Goal: Task Accomplishment & Management: Manage account settings

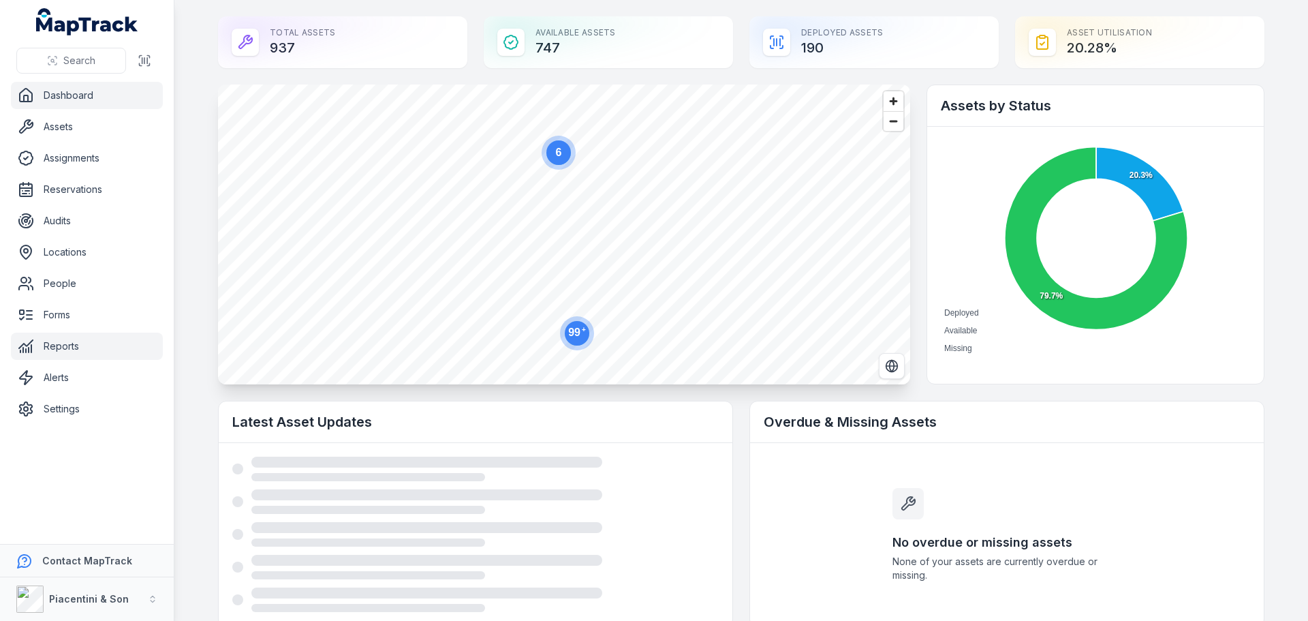
click at [62, 354] on link "Reports" at bounding box center [87, 345] width 152 height 27
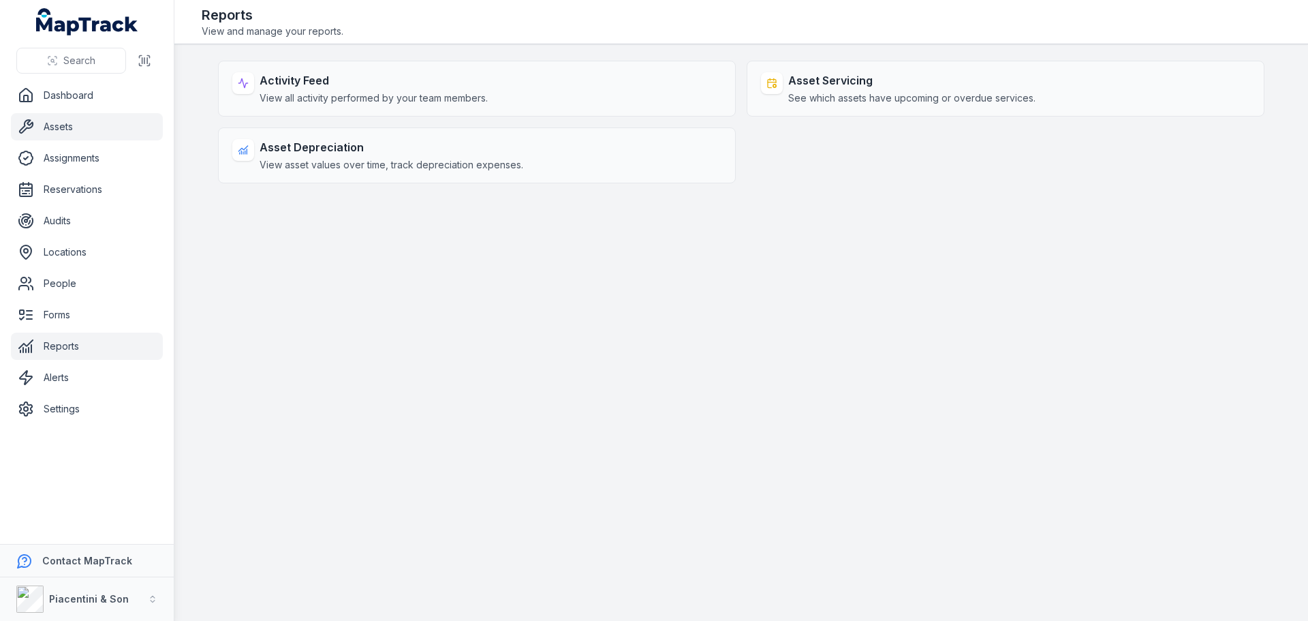
click at [63, 131] on link "Assets" at bounding box center [87, 126] width 152 height 27
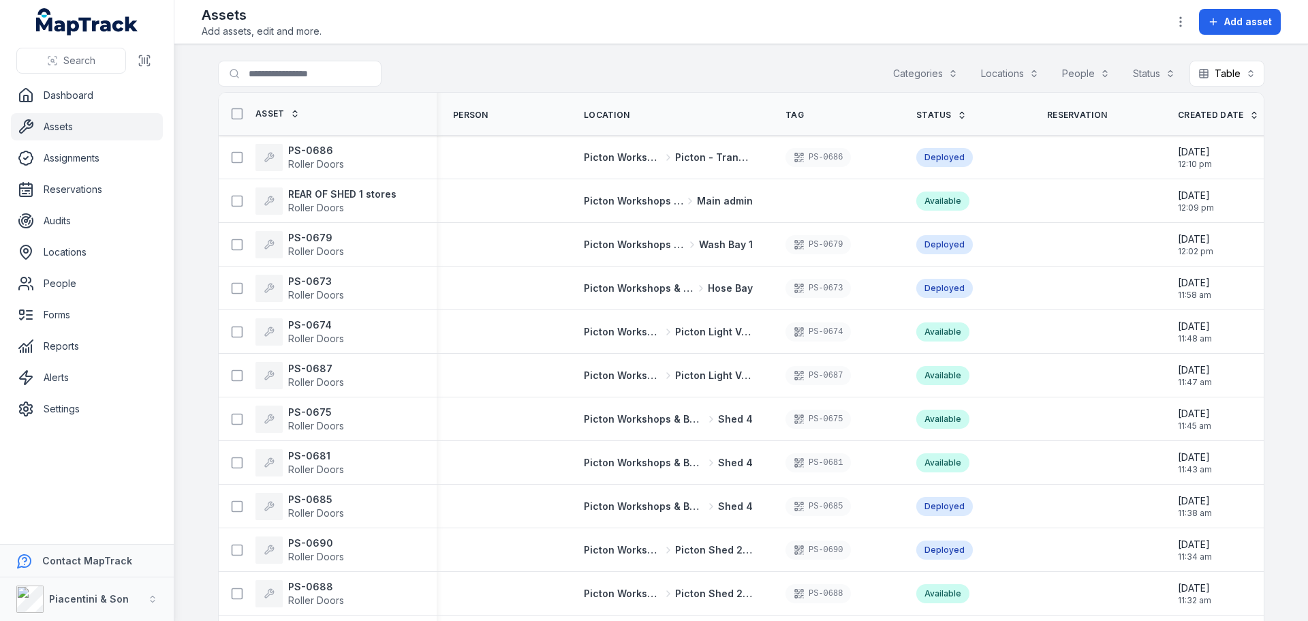
click at [879, 72] on div "Search for assets Categories Locations People Status Table *****" at bounding box center [741, 76] width 1046 height 31
click at [358, 200] on strong "REAR OF SHED 1 stores" at bounding box center [342, 194] width 108 height 14
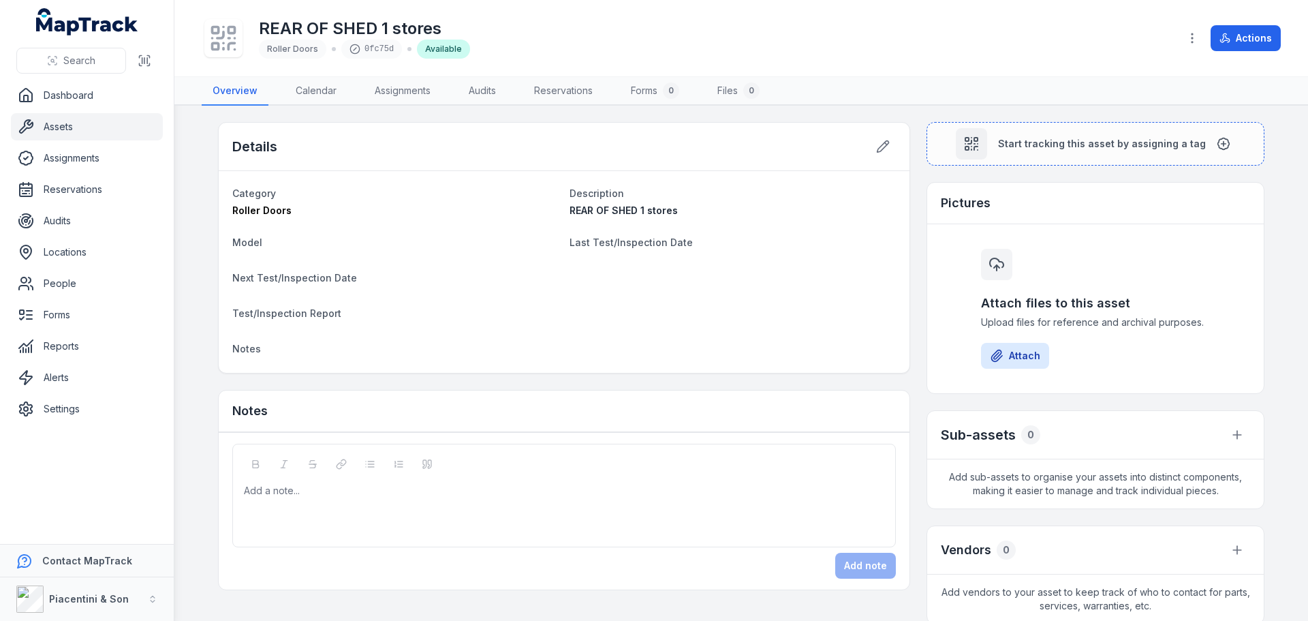
click at [59, 118] on link "Assets" at bounding box center [87, 126] width 152 height 27
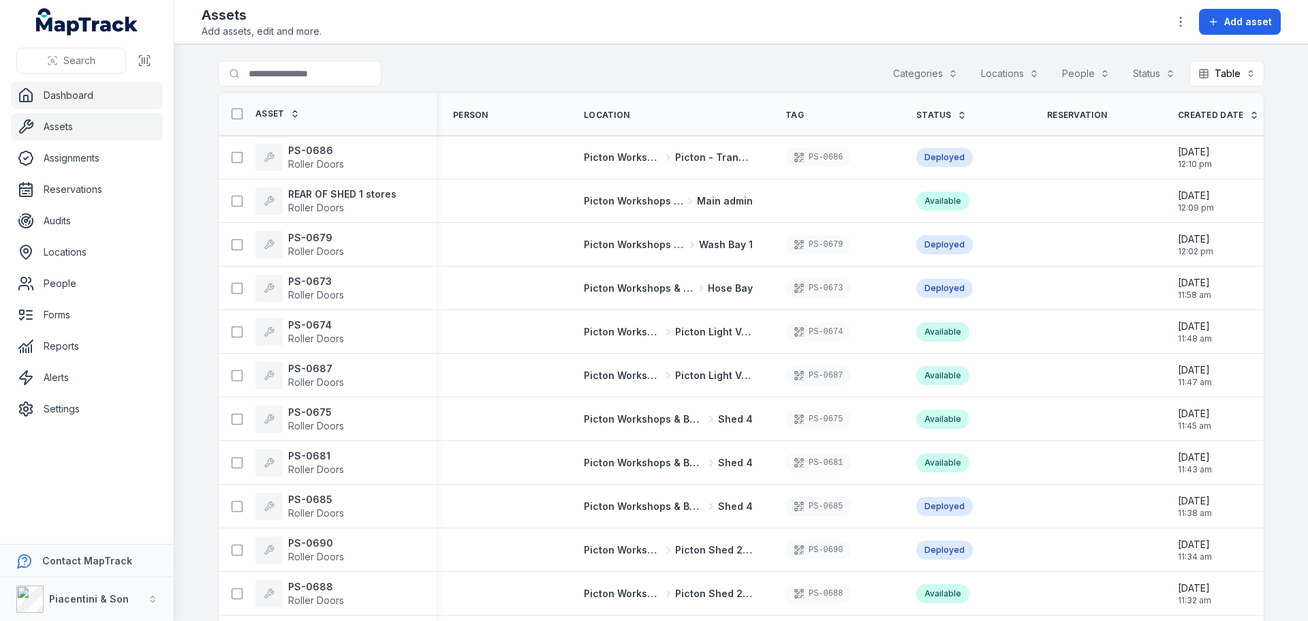
click at [75, 89] on link "Dashboard" at bounding box center [87, 95] width 152 height 27
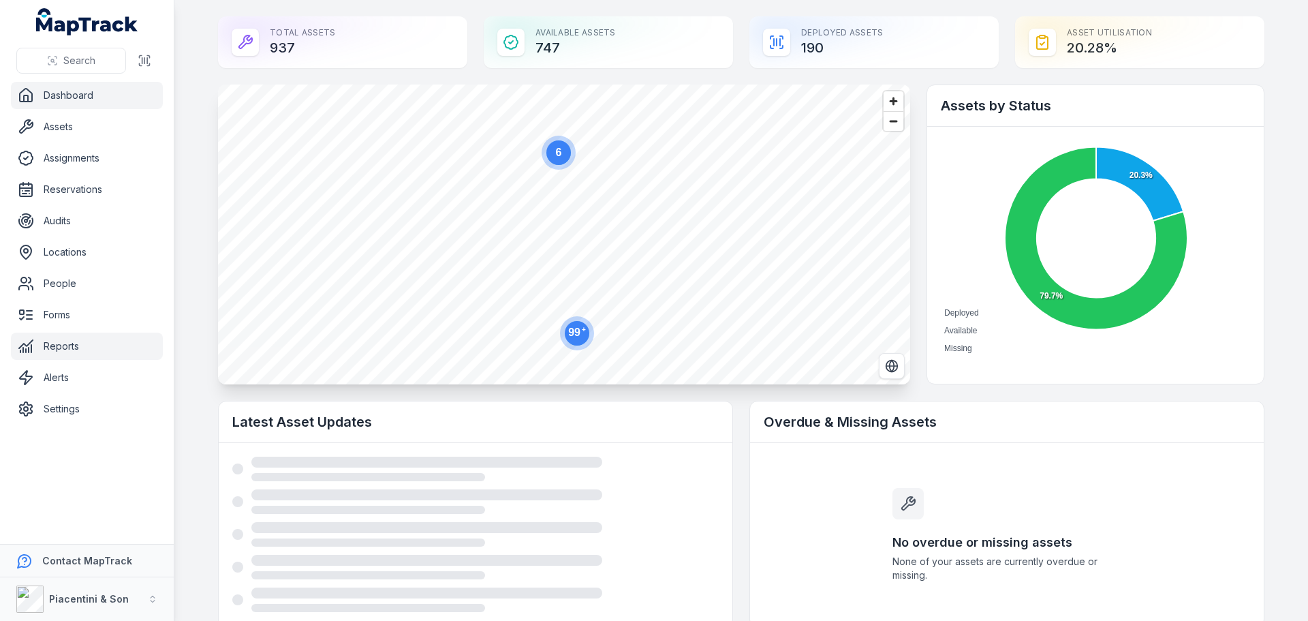
click at [84, 344] on link "Reports" at bounding box center [87, 345] width 152 height 27
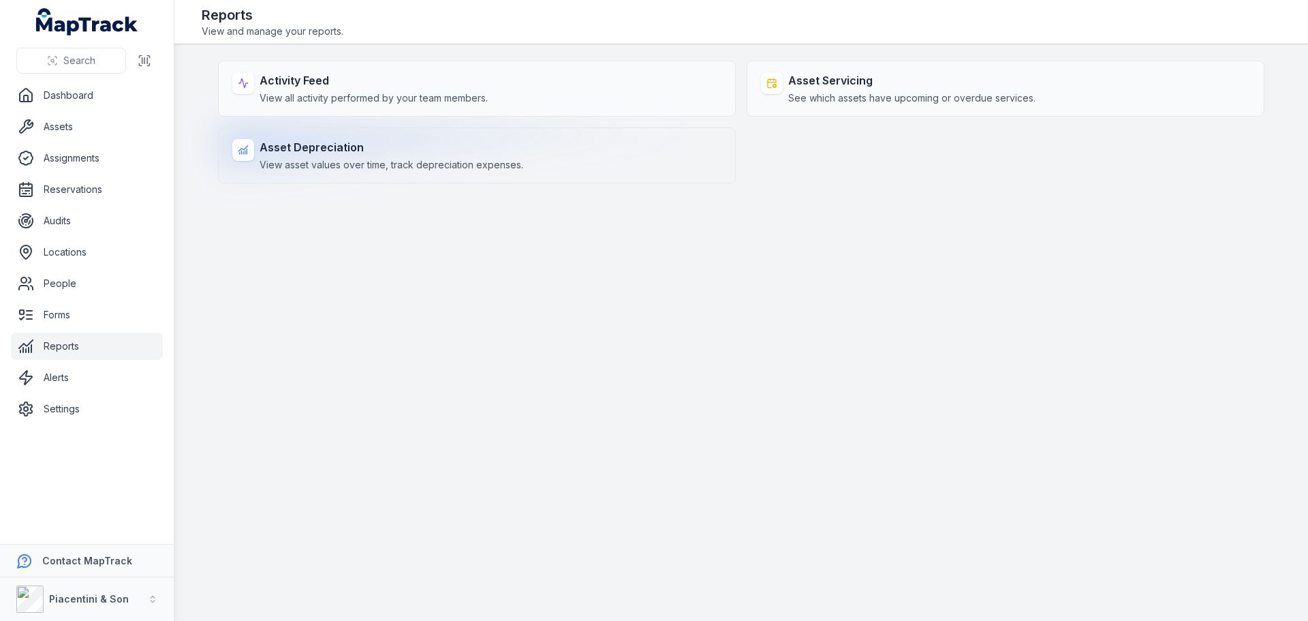
click at [300, 158] on span "View asset values over time, track depreciation expenses." at bounding box center [392, 165] width 264 height 14
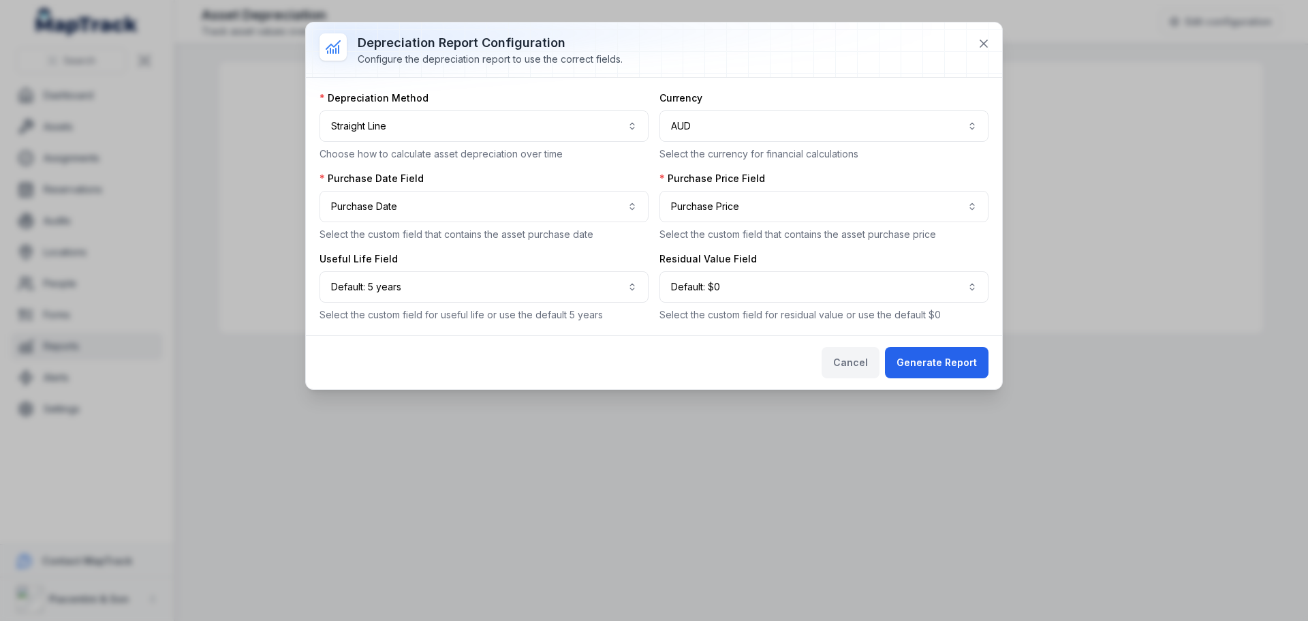
click at [837, 357] on button "Cancel" at bounding box center [851, 362] width 58 height 31
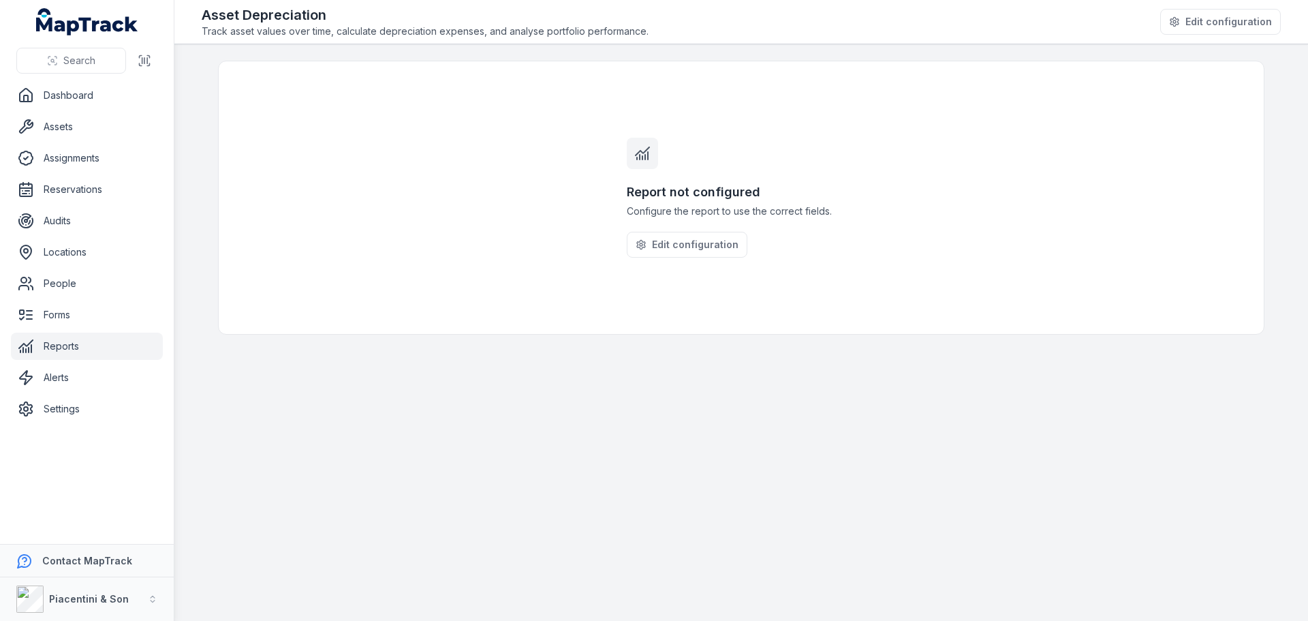
click at [97, 347] on link "Reports" at bounding box center [87, 345] width 152 height 27
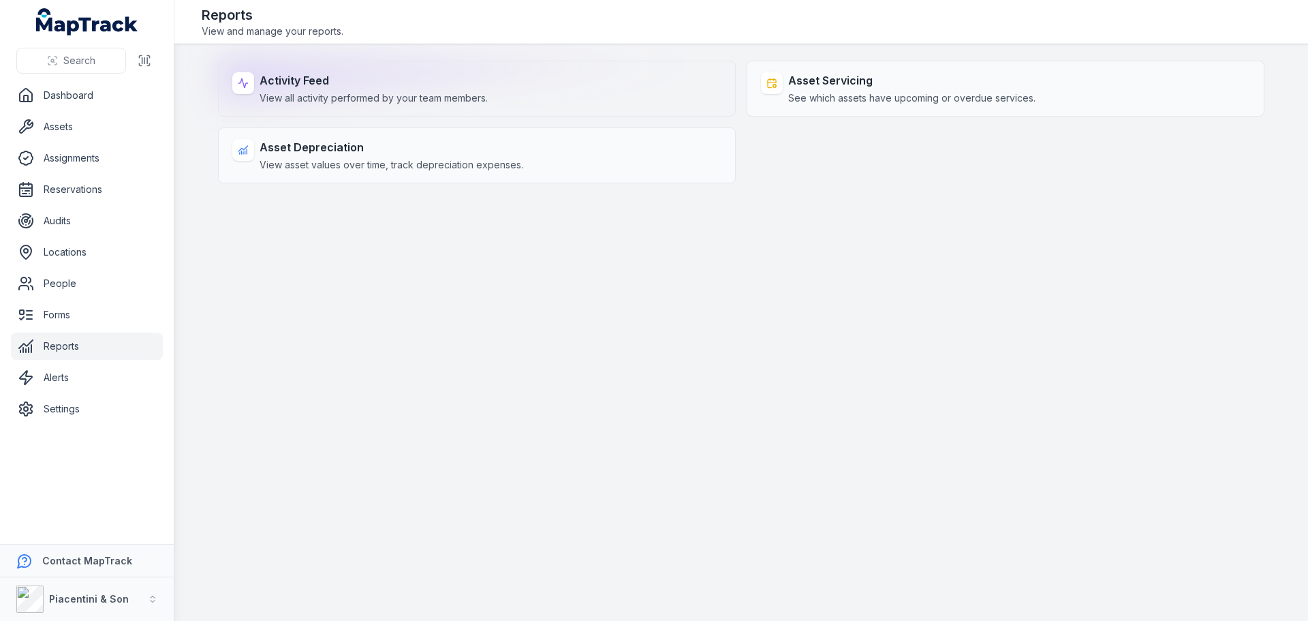
click at [301, 85] on strong "Activity Feed" at bounding box center [374, 80] width 228 height 16
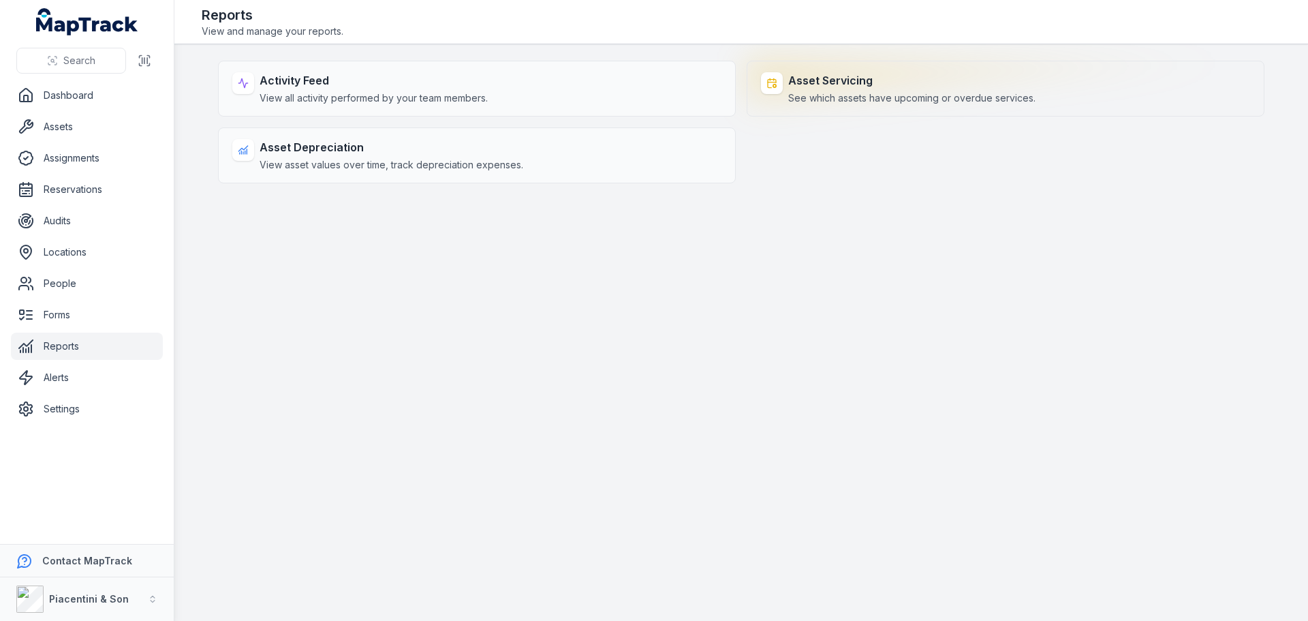
click at [858, 69] on div "Asset Servicing See which assets have upcoming or overdue services." at bounding box center [1006, 89] width 518 height 56
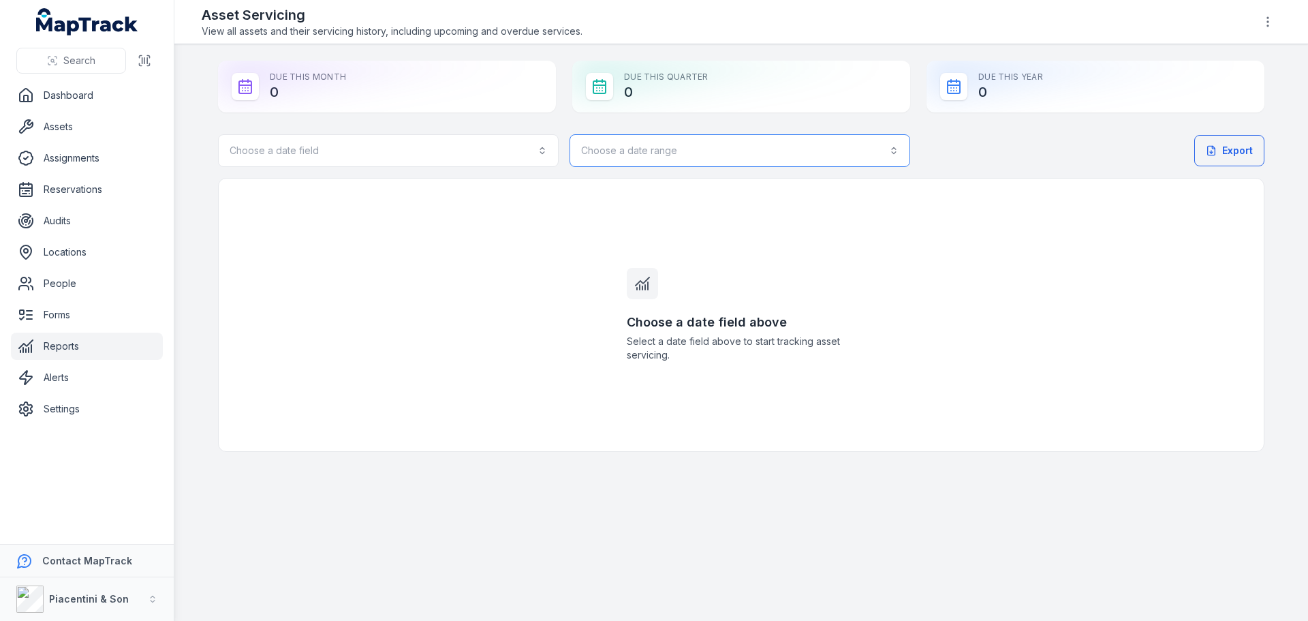
click at [804, 161] on button "Choose a date range" at bounding box center [739, 150] width 341 height 33
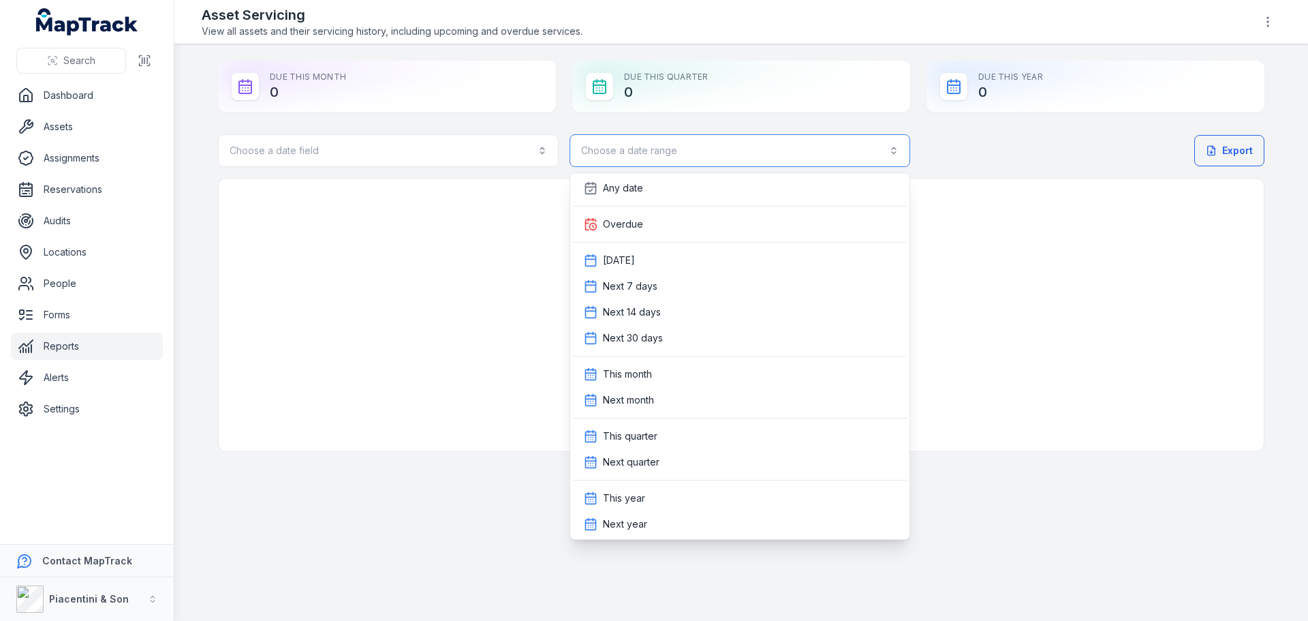
click at [803, 157] on button "Choose a date range" at bounding box center [739, 150] width 341 height 33
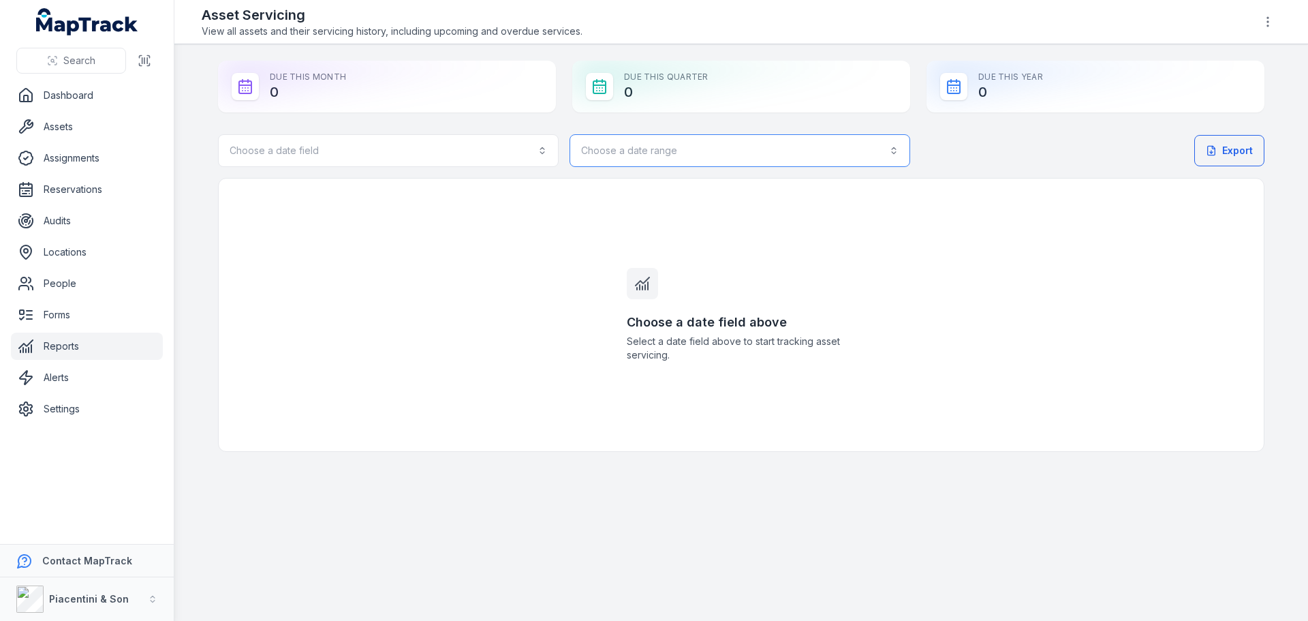
click at [646, 152] on button "Choose a date range" at bounding box center [739, 150] width 341 height 33
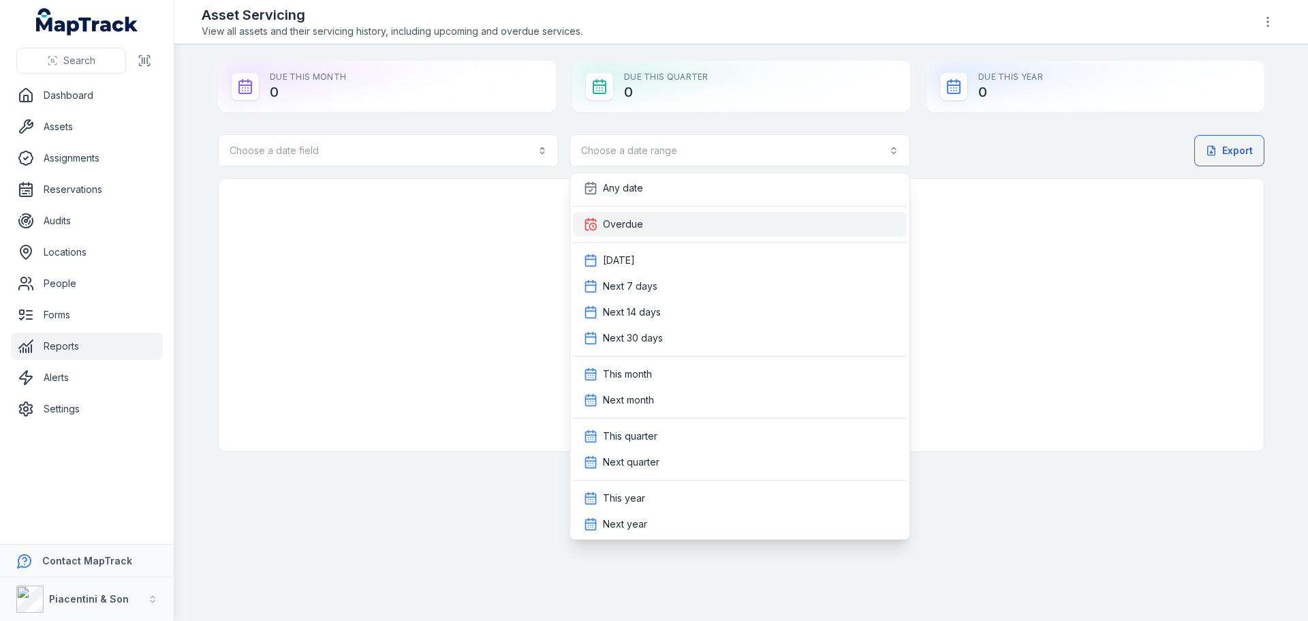
click at [639, 220] on span "Overdue" at bounding box center [623, 224] width 40 height 14
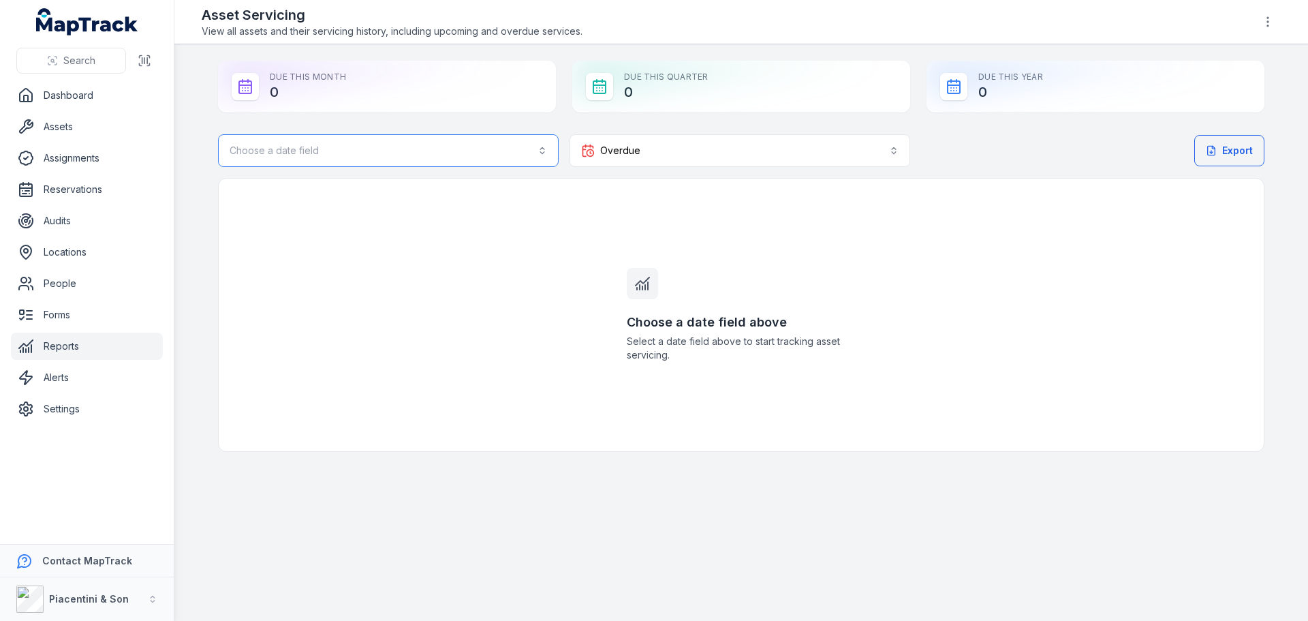
click at [505, 141] on button "Choose a date field" at bounding box center [388, 150] width 341 height 33
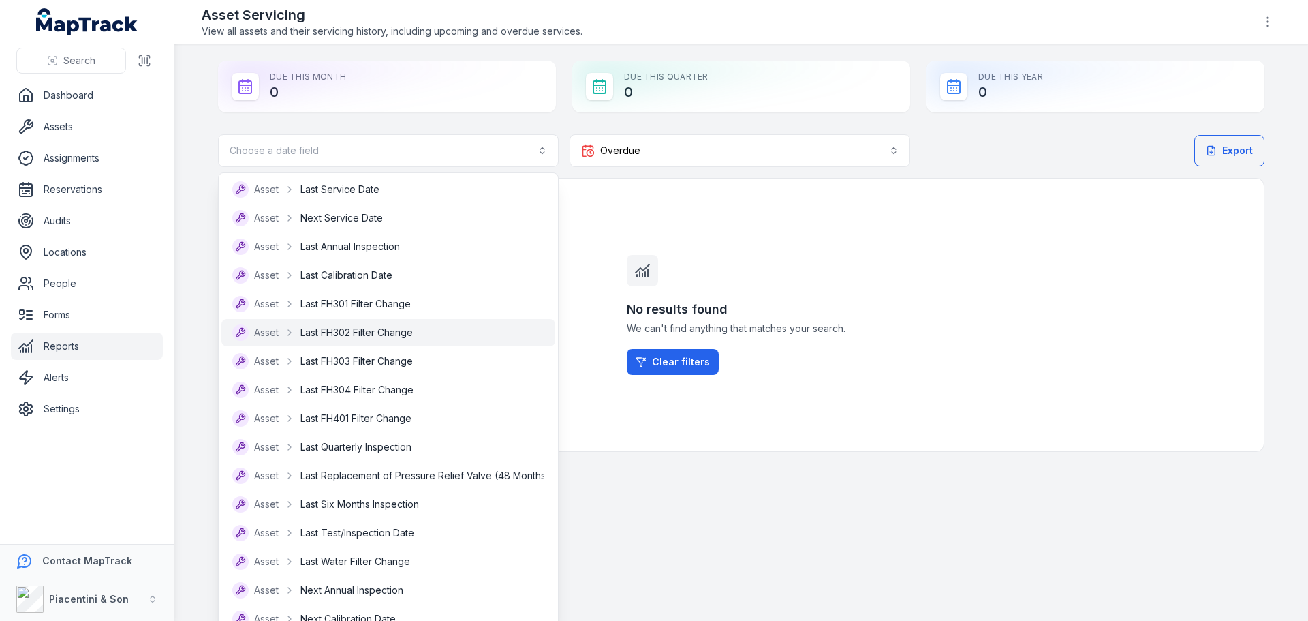
scroll to position [181, 0]
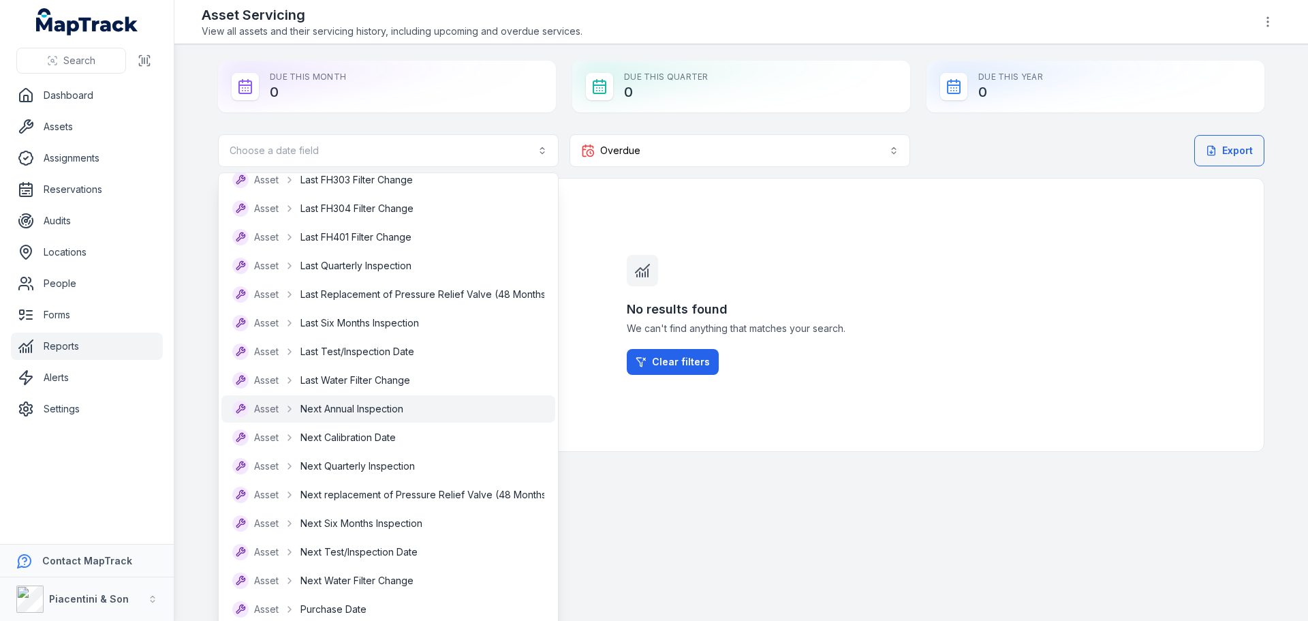
click at [400, 413] on span "Next Annual Inspection" at bounding box center [351, 409] width 103 height 14
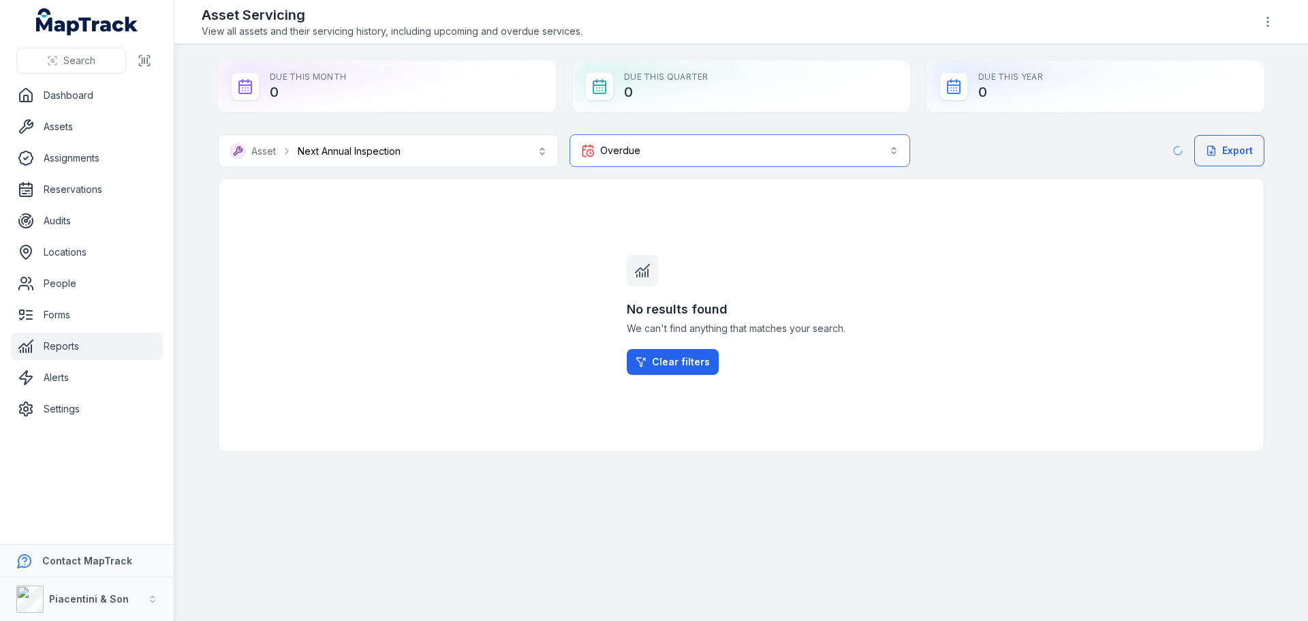
click at [648, 154] on button "Overdue *******" at bounding box center [739, 150] width 341 height 33
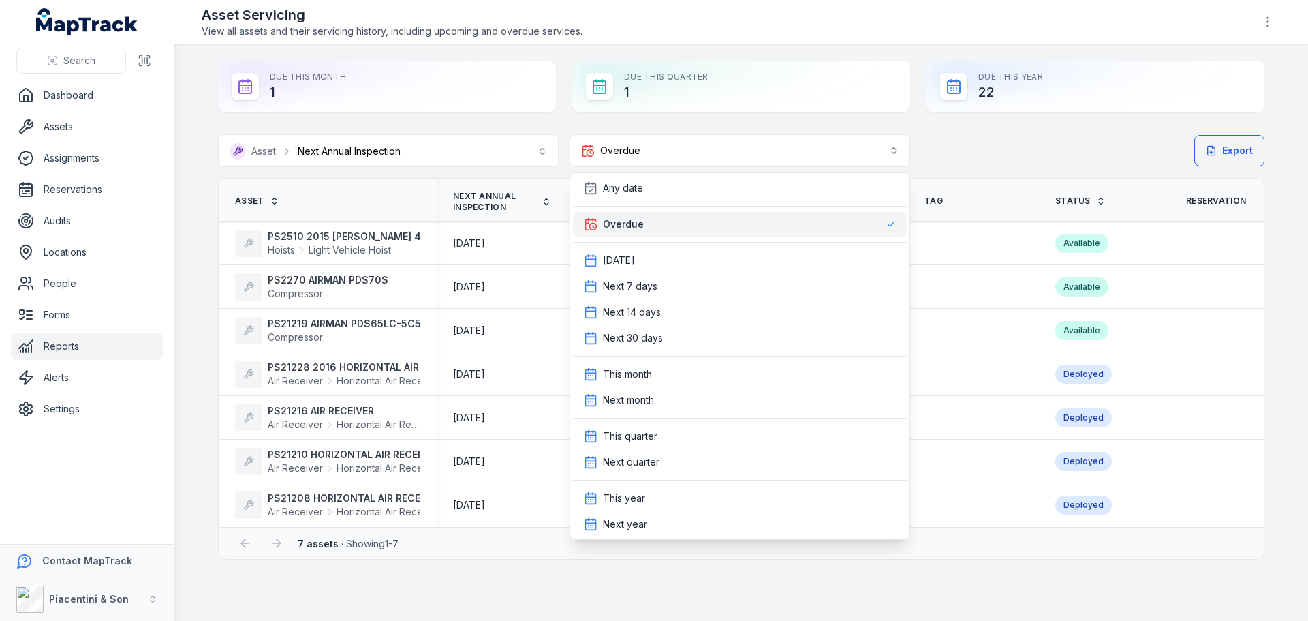
click at [832, 581] on main "**********" at bounding box center [741, 332] width 1134 height 576
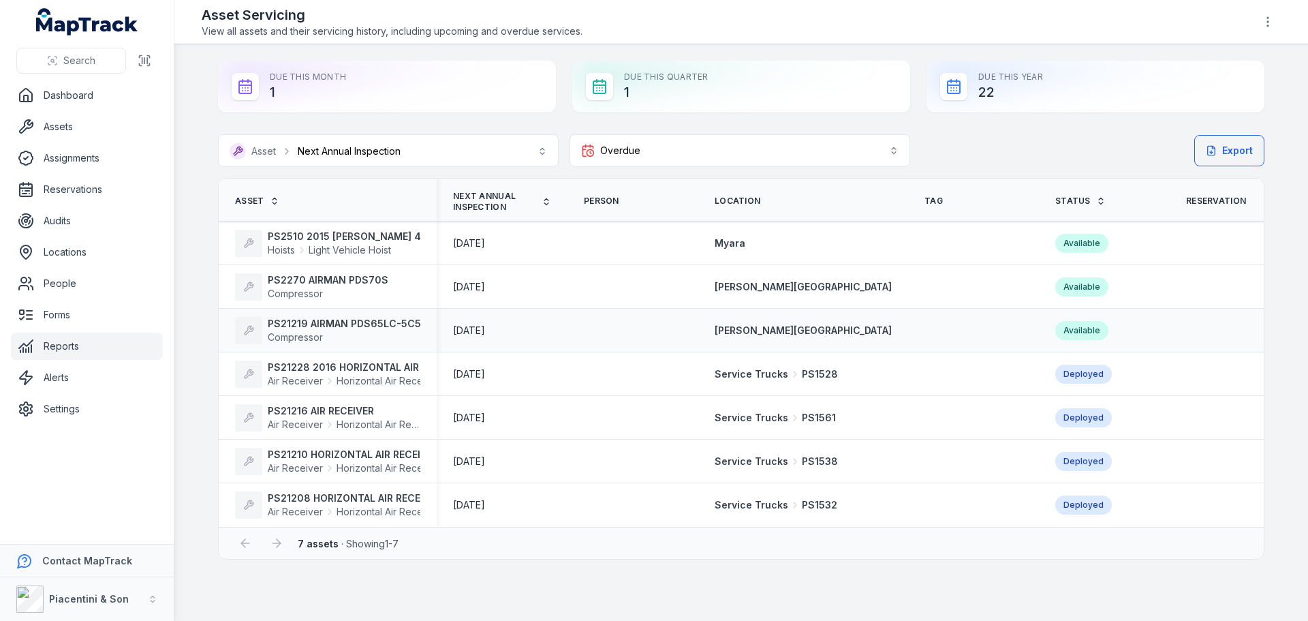
scroll to position [0, 219]
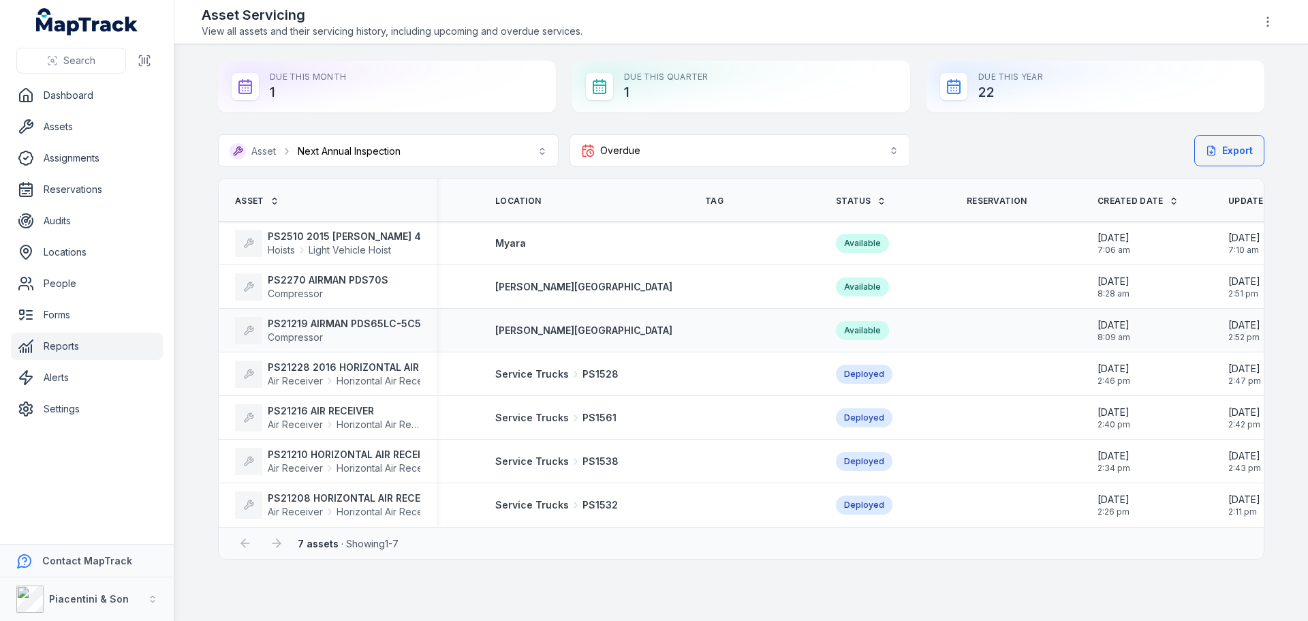
drag, startPoint x: 866, startPoint y: 338, endPoint x: 920, endPoint y: 338, distance: 53.1
click at [353, 278] on strong "PS2270 AIRMAN PDS70S" at bounding box center [328, 280] width 121 height 14
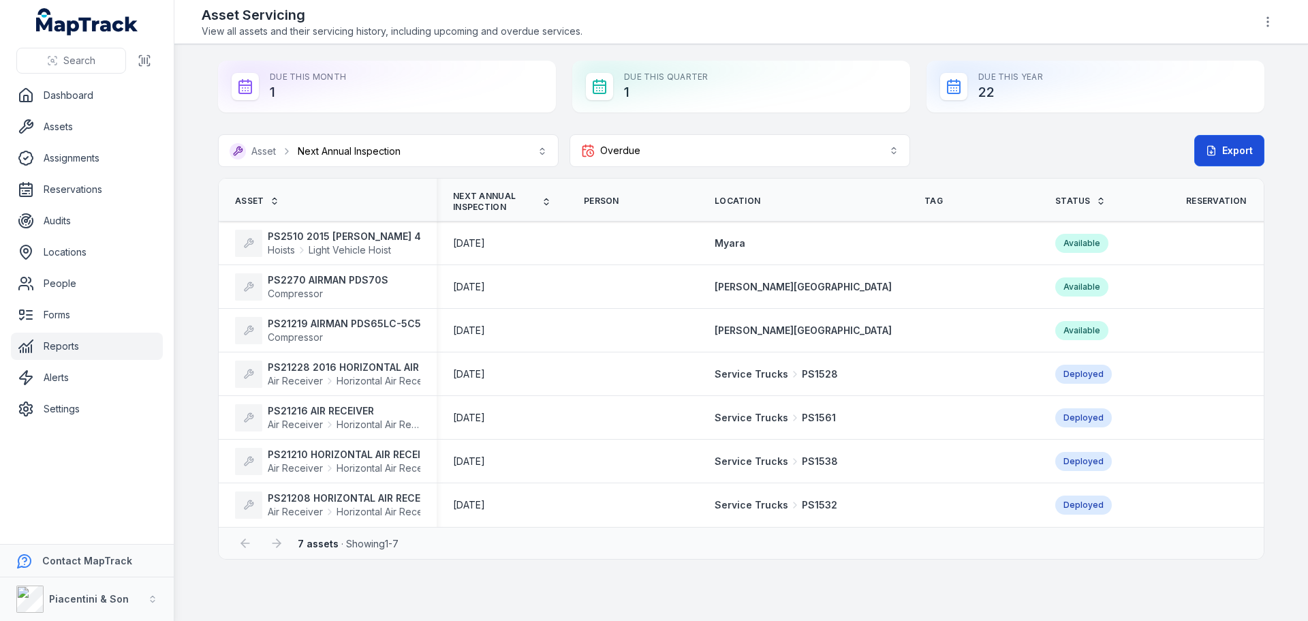
click at [1236, 166] on button "Export" at bounding box center [1229, 150] width 70 height 31
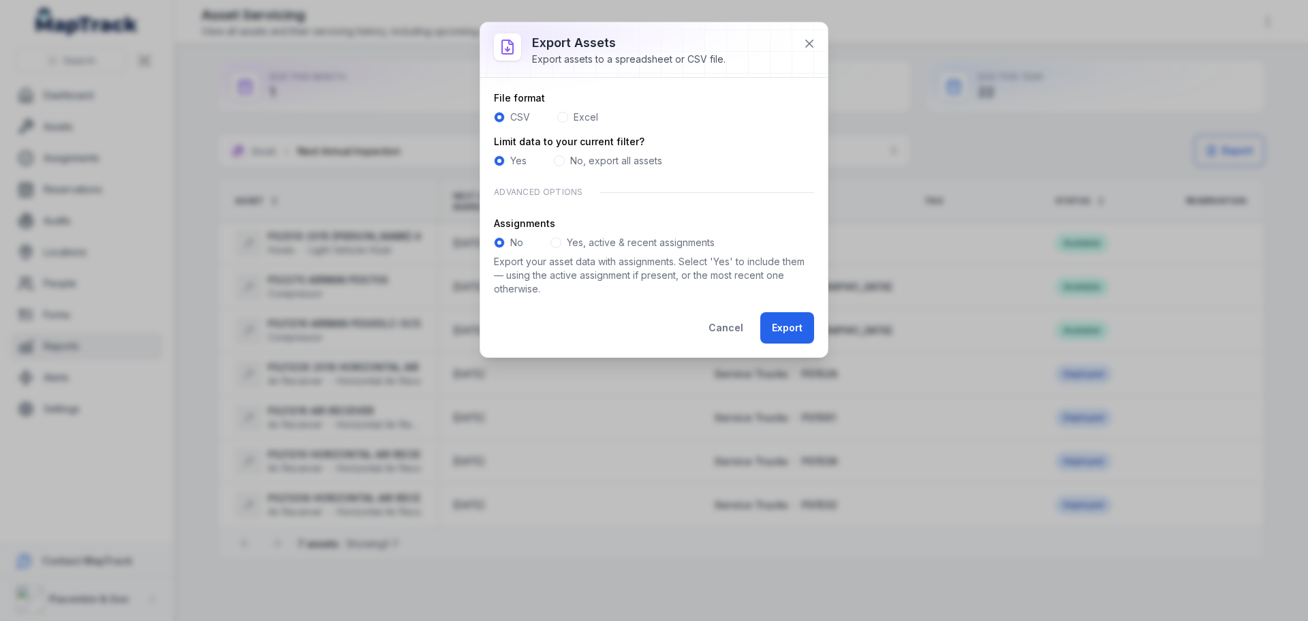
click at [603, 244] on label "Yes, active & recent assignments" at bounding box center [641, 243] width 148 height 14
click at [783, 328] on button "Export" at bounding box center [787, 327] width 54 height 31
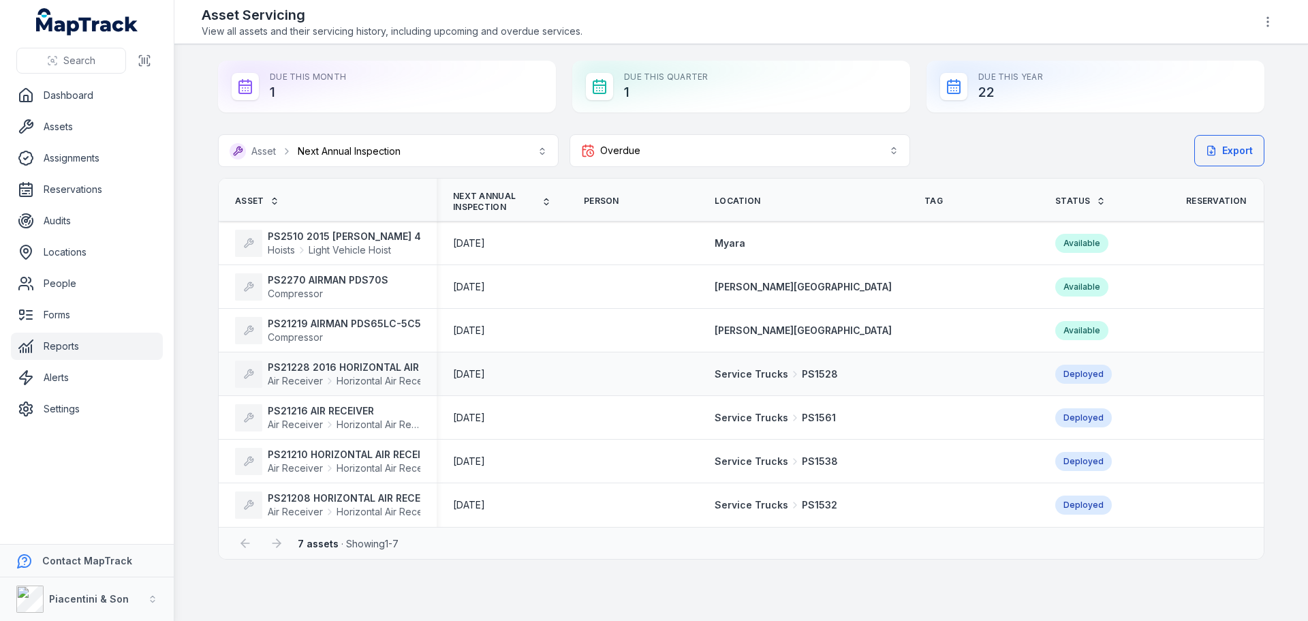
drag, startPoint x: 1003, startPoint y: 377, endPoint x: 762, endPoint y: 389, distance: 242.1
click at [999, 127] on div "**********" at bounding box center [741, 310] width 1046 height 499
click at [867, 147] on button "Overdue *******" at bounding box center [739, 150] width 341 height 33
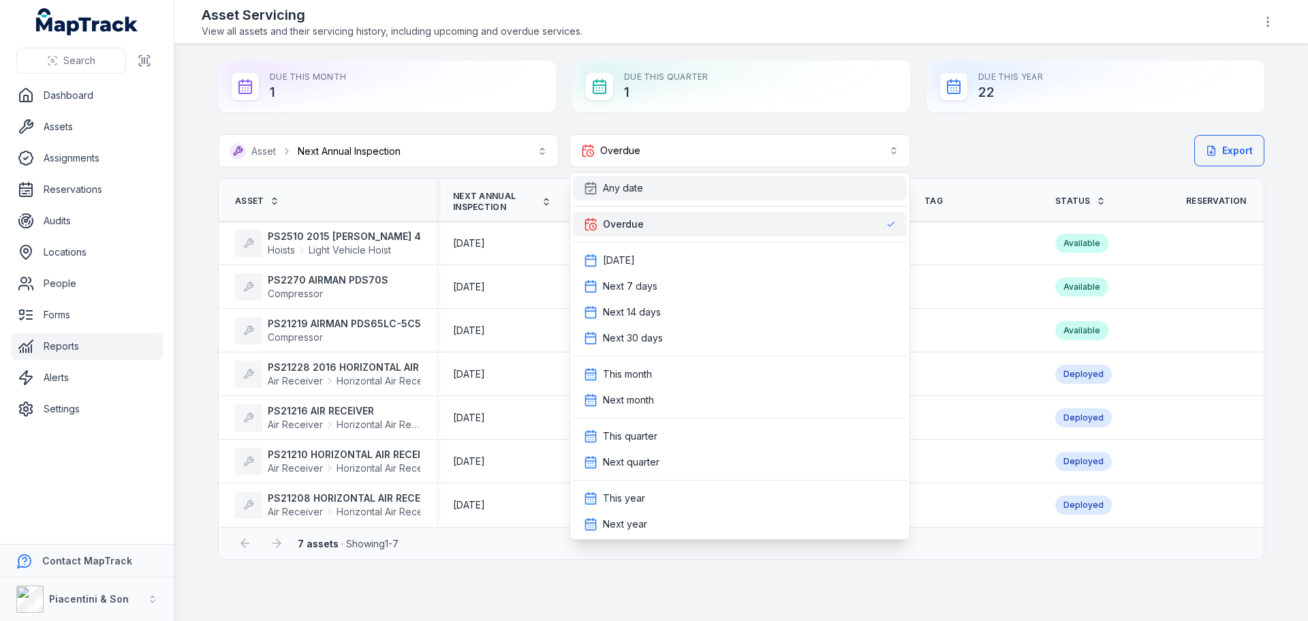
click at [826, 183] on div "Any date" at bounding box center [740, 188] width 312 height 14
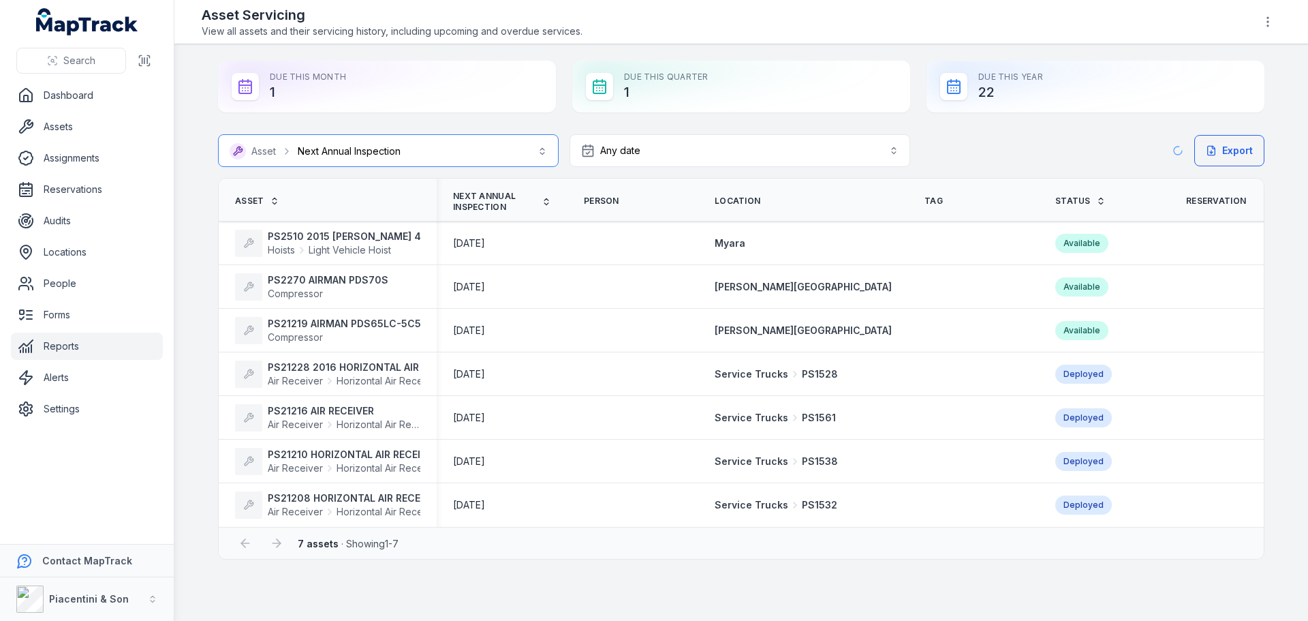
click at [533, 153] on button "**********" at bounding box center [388, 150] width 341 height 33
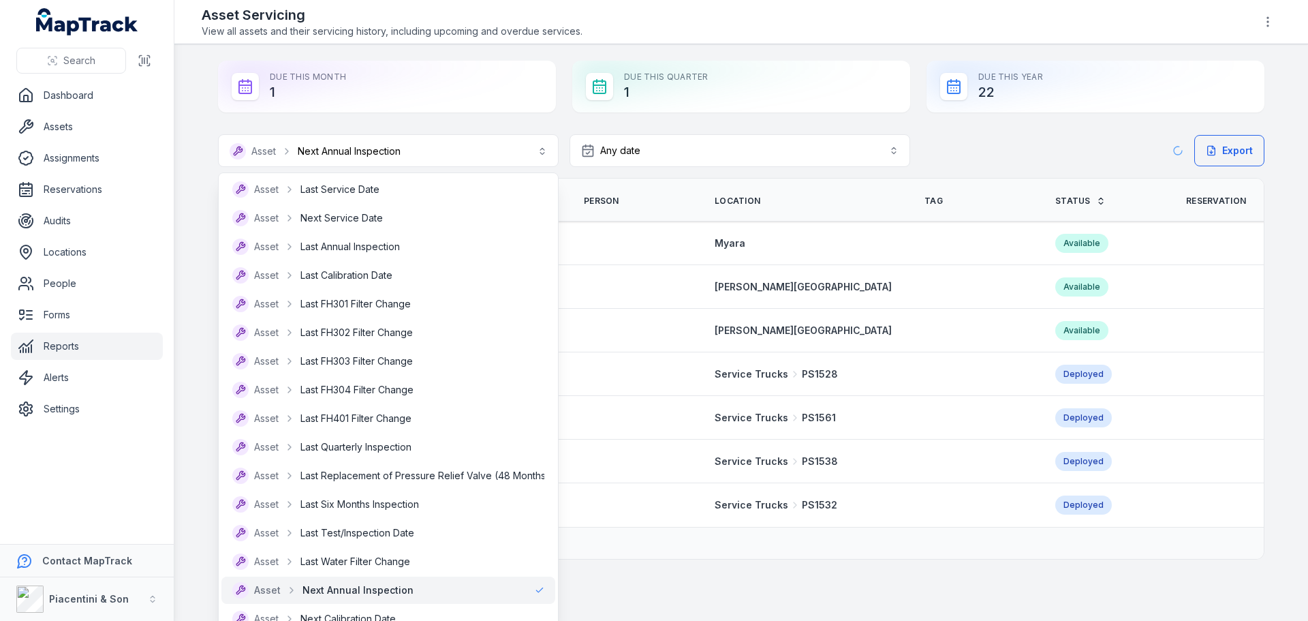
click at [620, 150] on div "**********" at bounding box center [564, 150] width 692 height 33
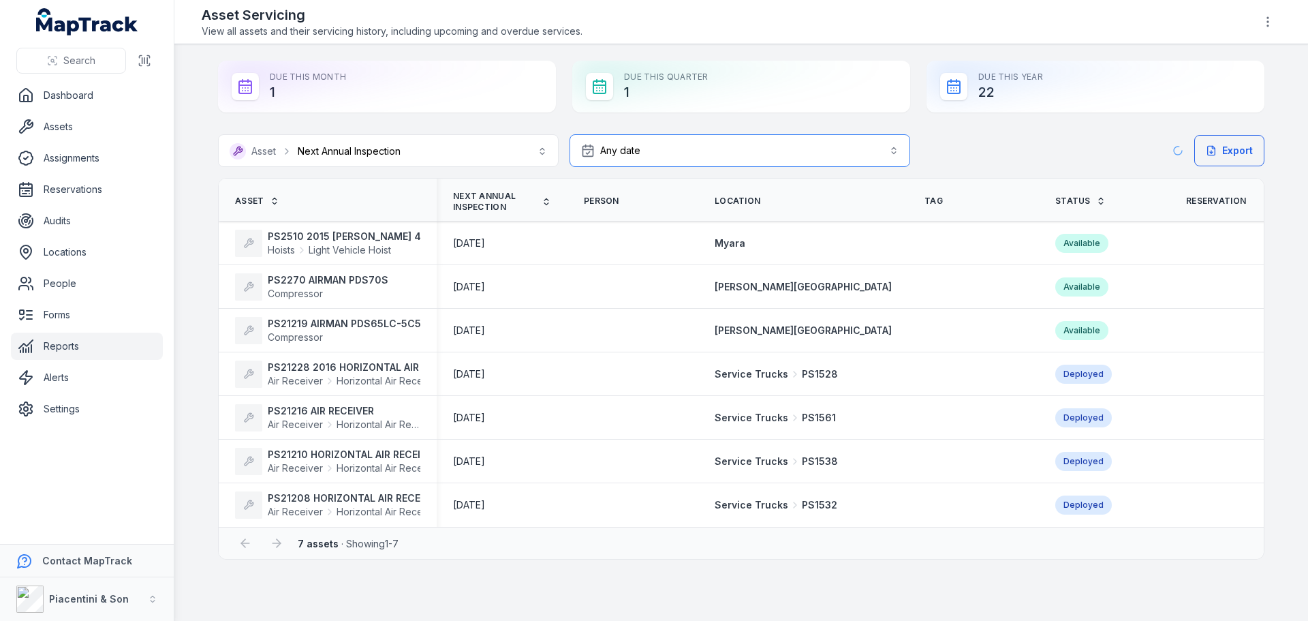
click at [620, 149] on button "Any date ***" at bounding box center [739, 150] width 341 height 33
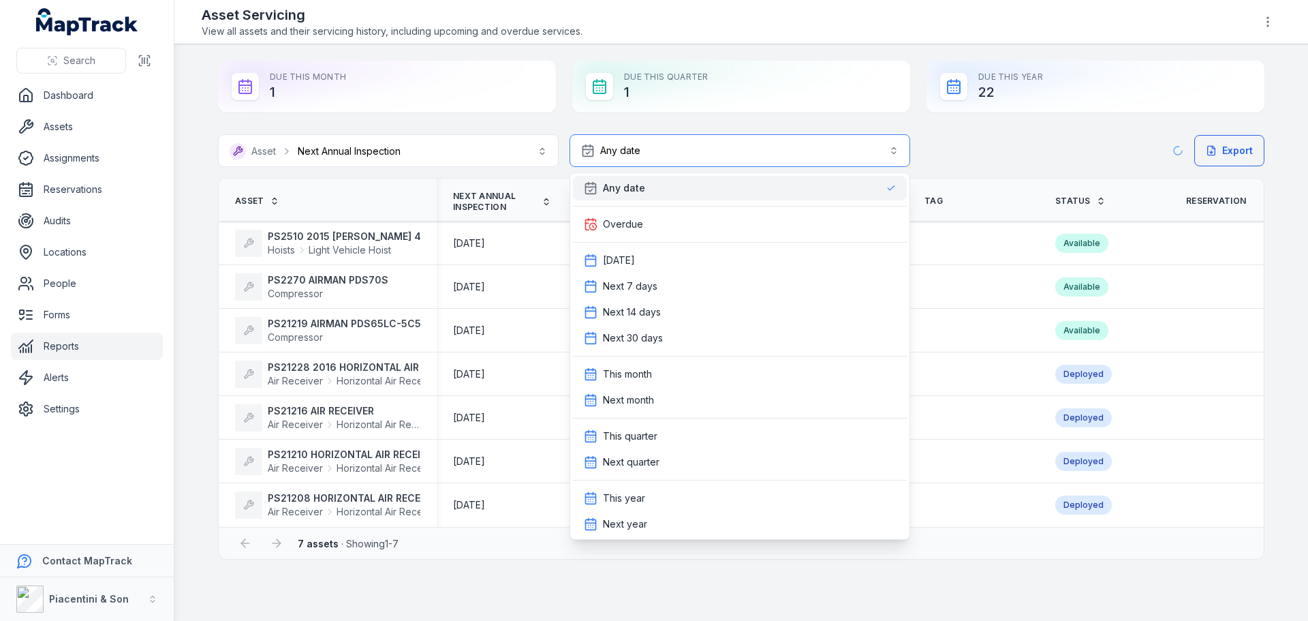
click at [631, 149] on button "Any date ***" at bounding box center [739, 150] width 341 height 33
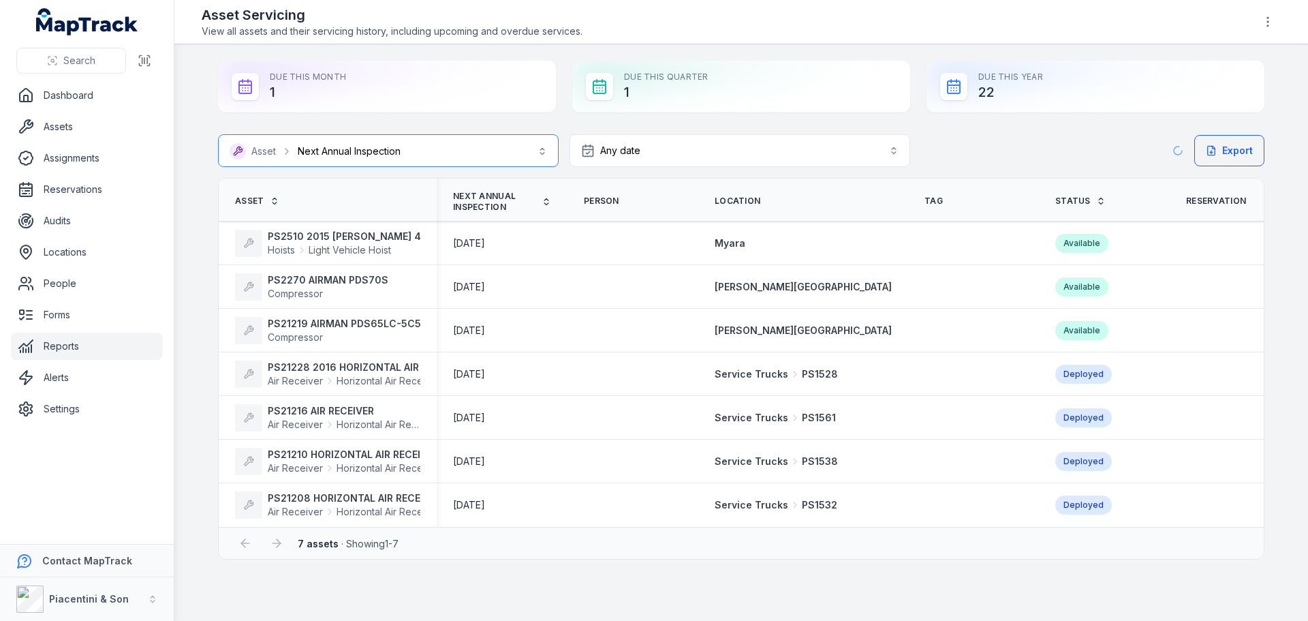
click at [479, 162] on button "**********" at bounding box center [388, 150] width 341 height 33
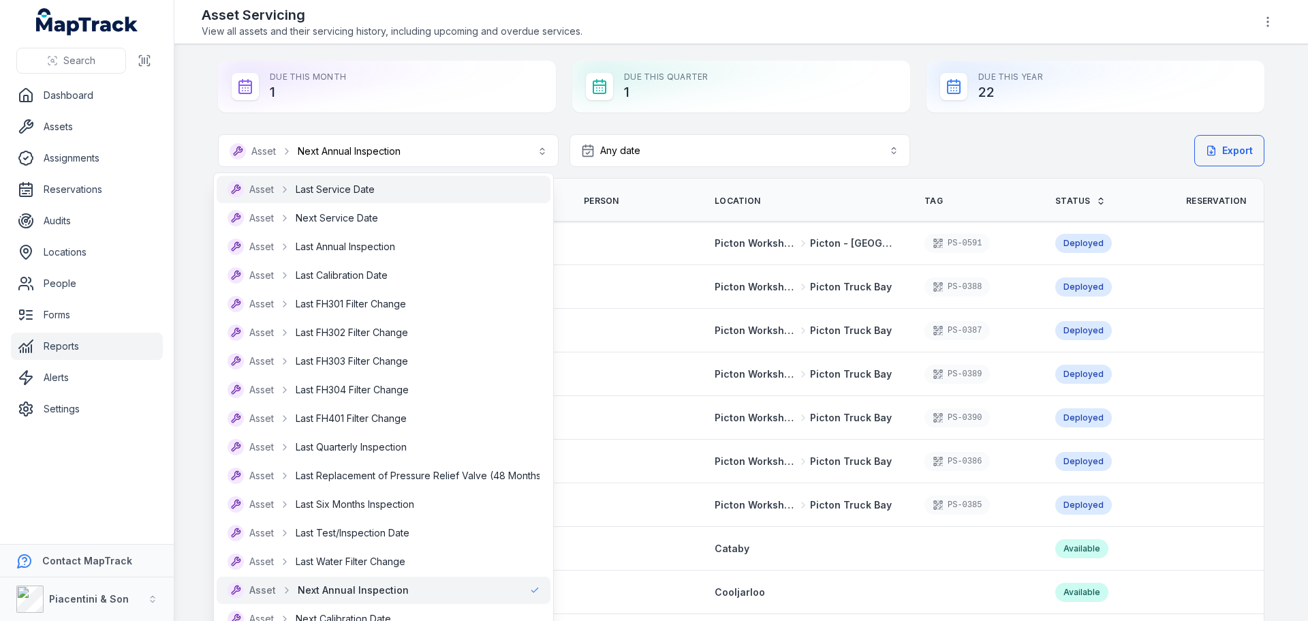
click at [384, 191] on div "Asset Last Service Date" at bounding box center [384, 189] width 312 height 16
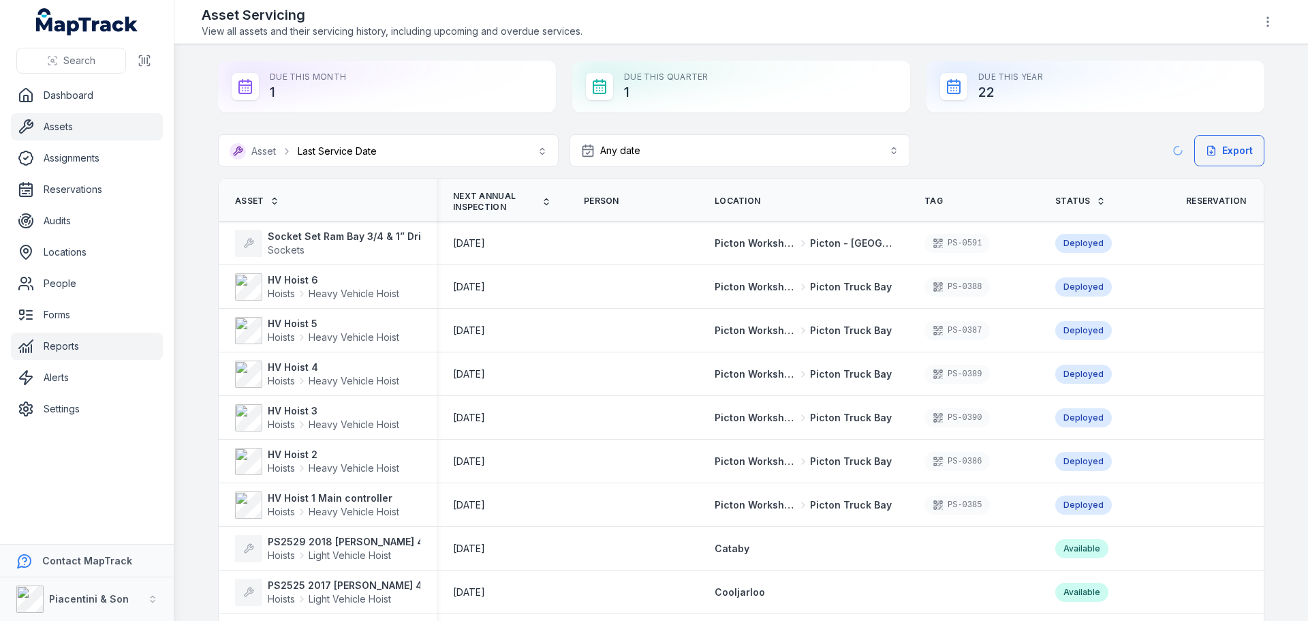
click at [67, 125] on link "Assets" at bounding box center [87, 126] width 152 height 27
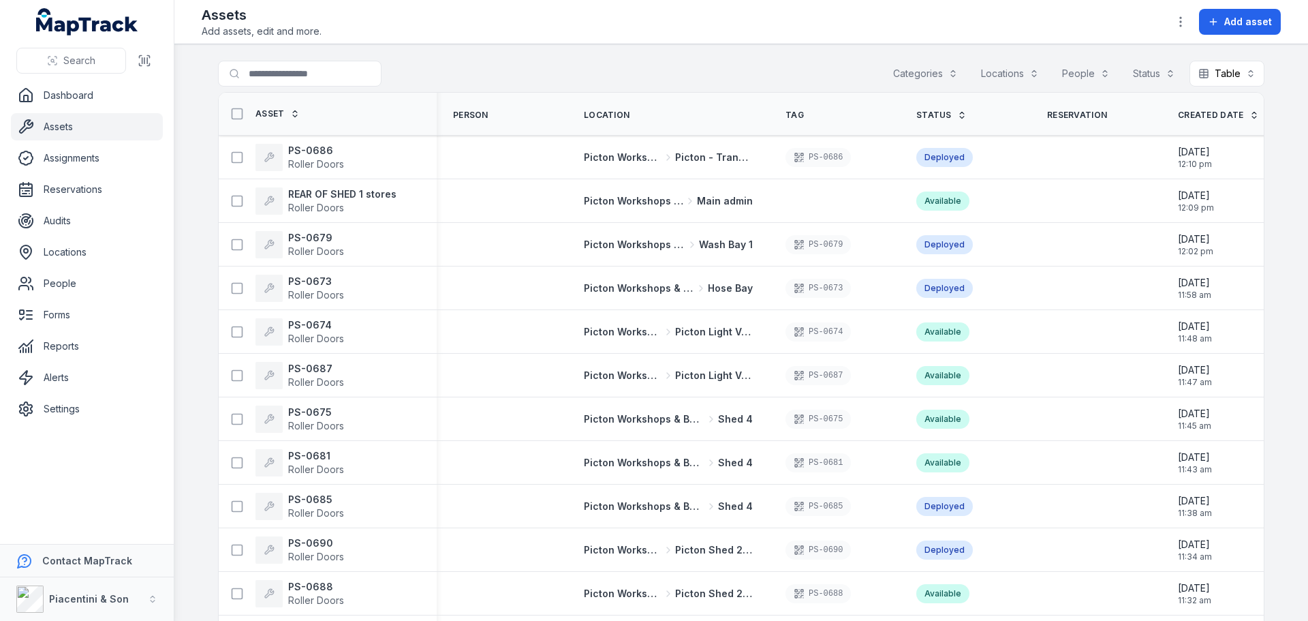
click at [403, 63] on div at bounding box center [327, 74] width 218 height 26
click at [91, 435] on nav "Dashboard Assets Assignments Reservations Audits Locations People Forms Reports…" at bounding box center [87, 313] width 174 height 462
click at [93, 196] on link "Reservations" at bounding box center [87, 189] width 152 height 27
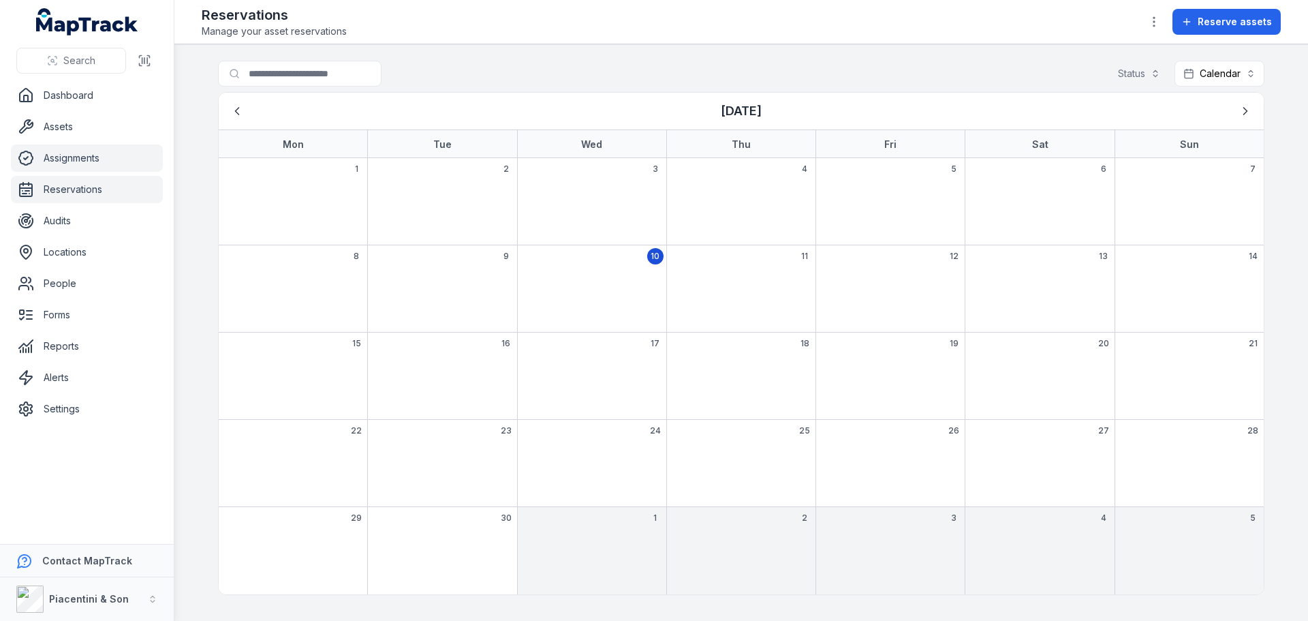
click at [116, 162] on link "Assignments" at bounding box center [87, 157] width 152 height 27
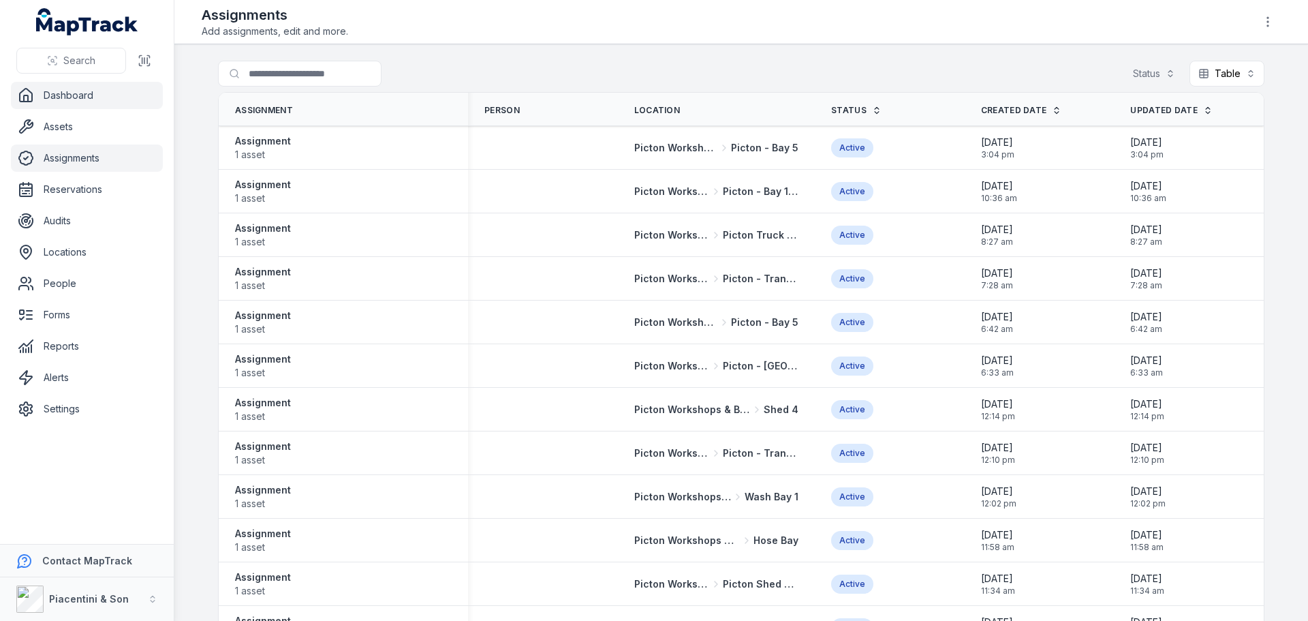
click at [76, 95] on link "Dashboard" at bounding box center [87, 95] width 152 height 27
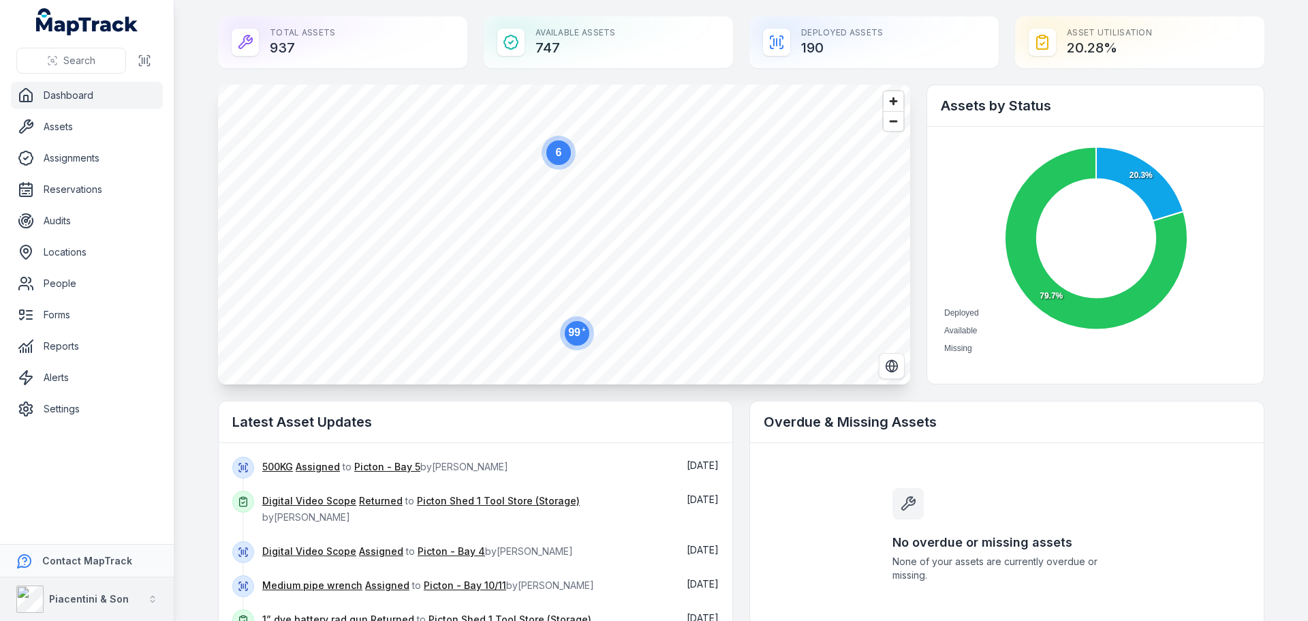
click at [121, 597] on strong "Piacentini & Son" at bounding box center [89, 599] width 80 height 12
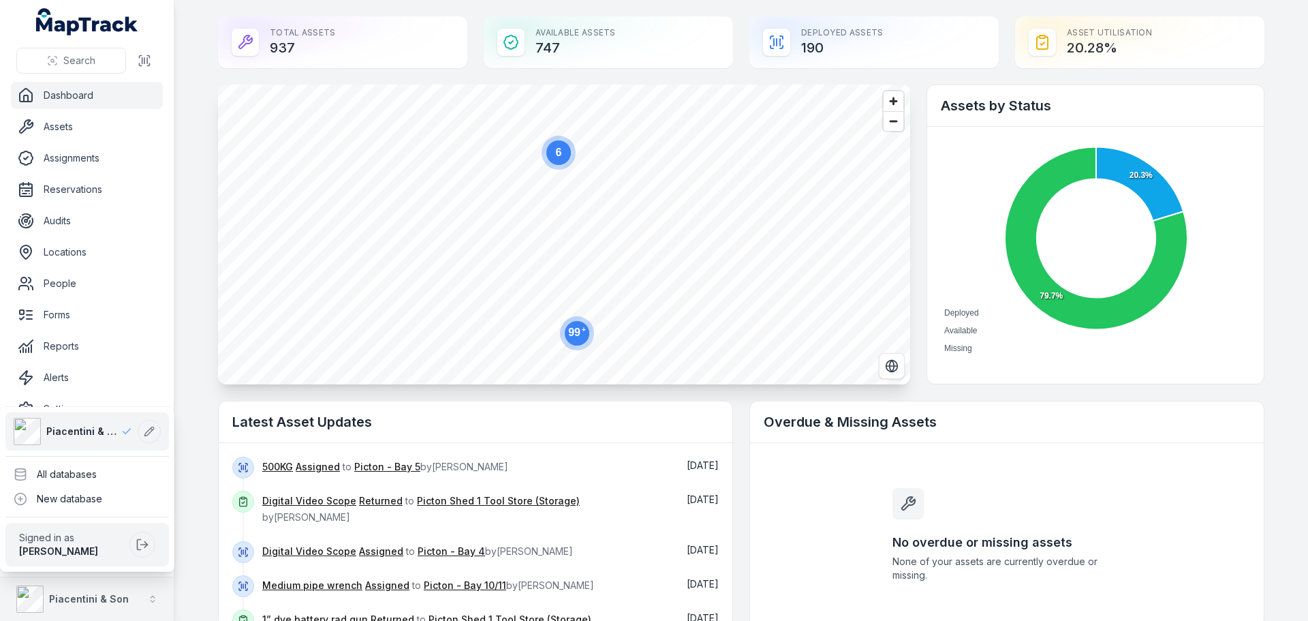
click at [121, 597] on strong "Piacentini & Son" at bounding box center [89, 599] width 80 height 12
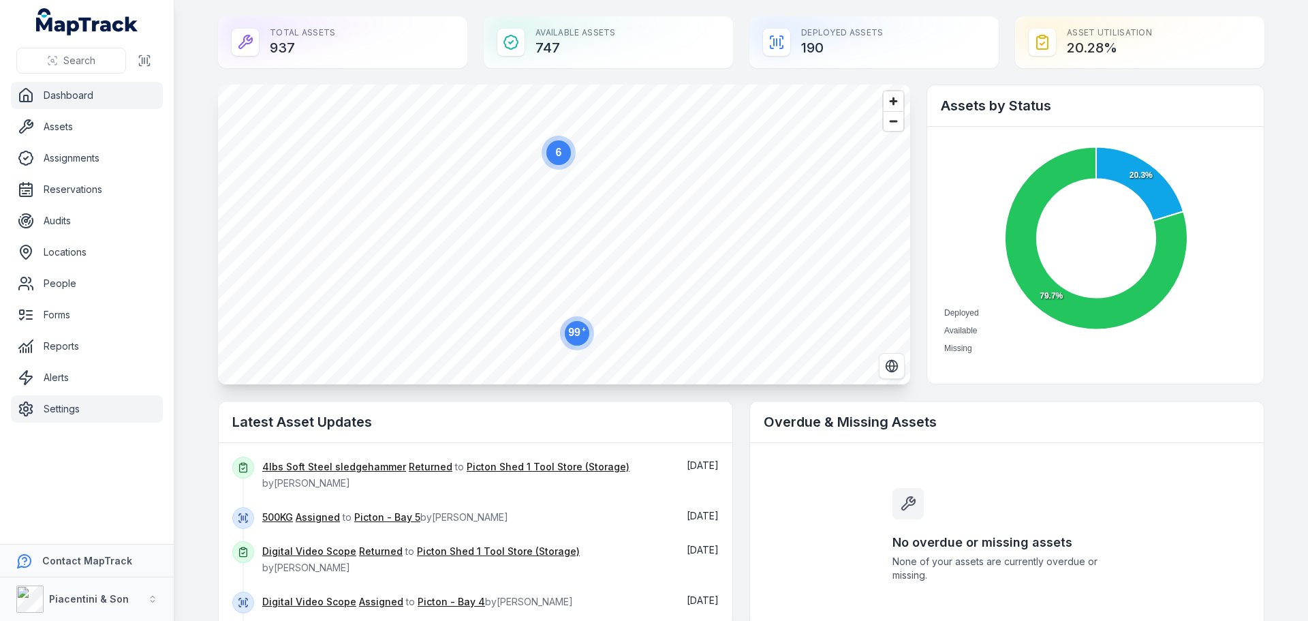
click at [76, 406] on link "Settings" at bounding box center [87, 408] width 152 height 27
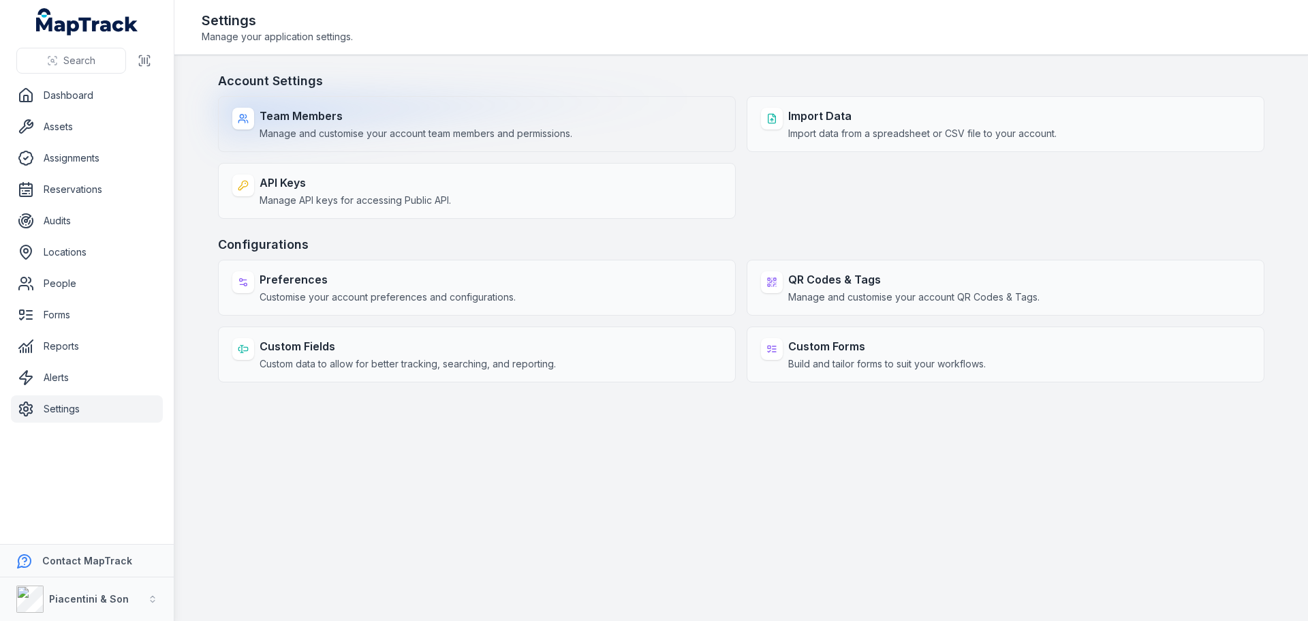
click at [315, 119] on strong "Team Members" at bounding box center [416, 116] width 313 height 16
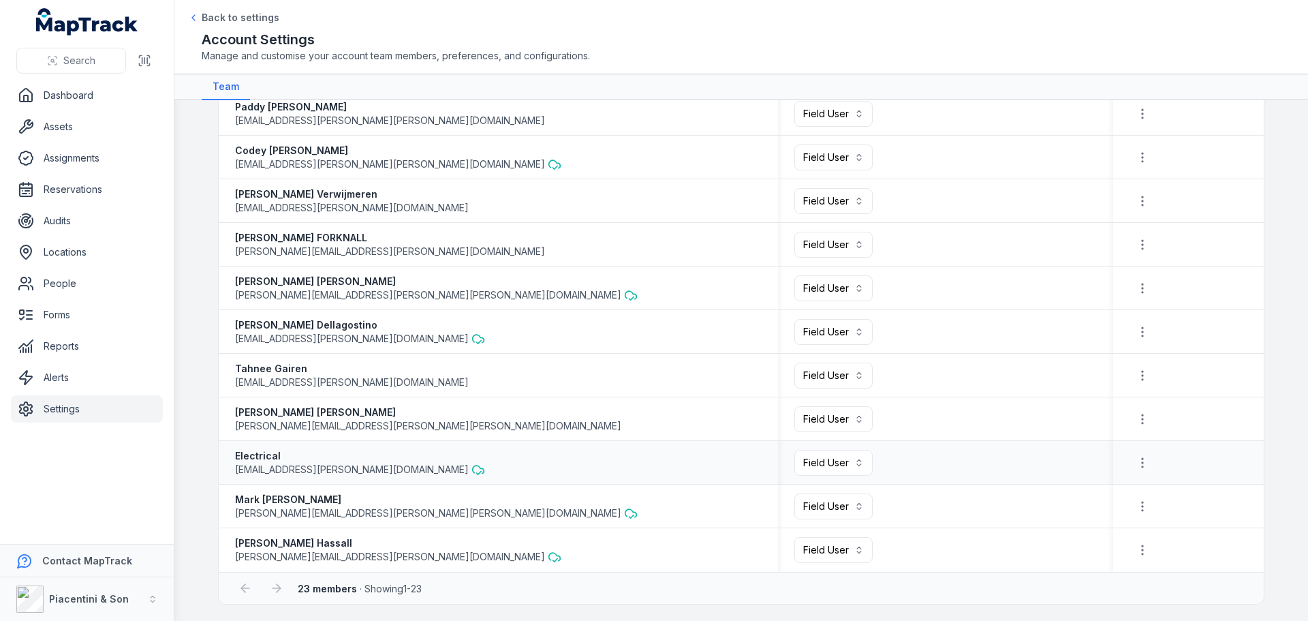
scroll to position [545, 0]
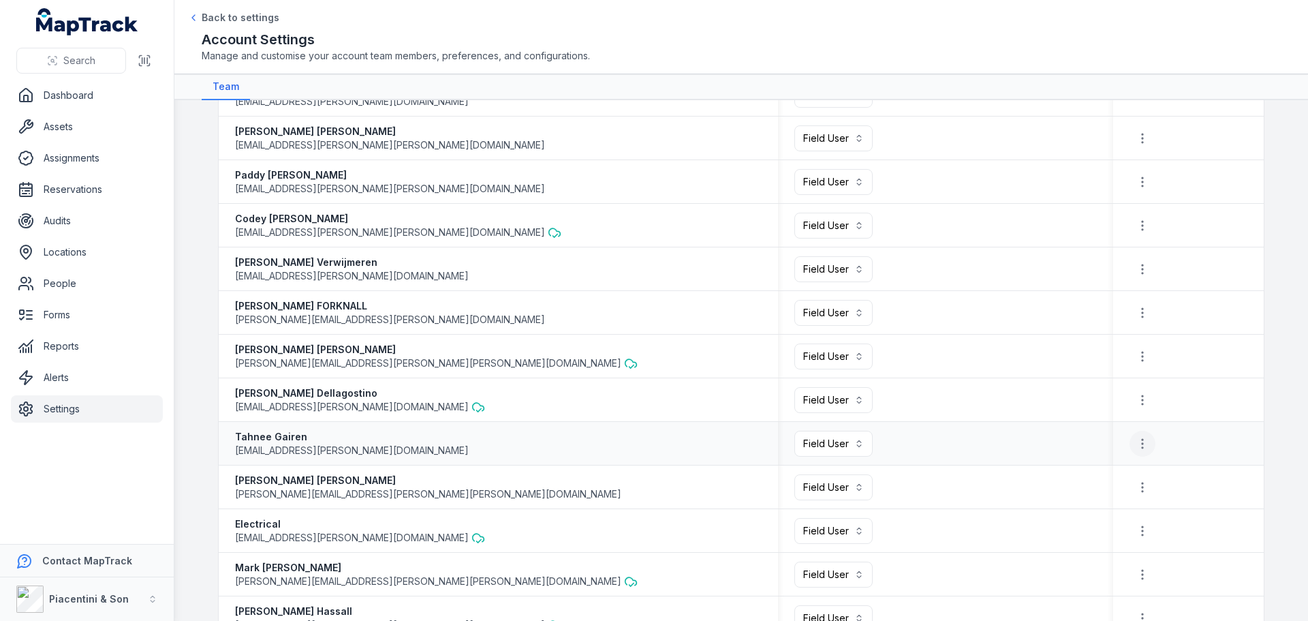
click at [1136, 443] on icon "button" at bounding box center [1143, 444] width 14 height 14
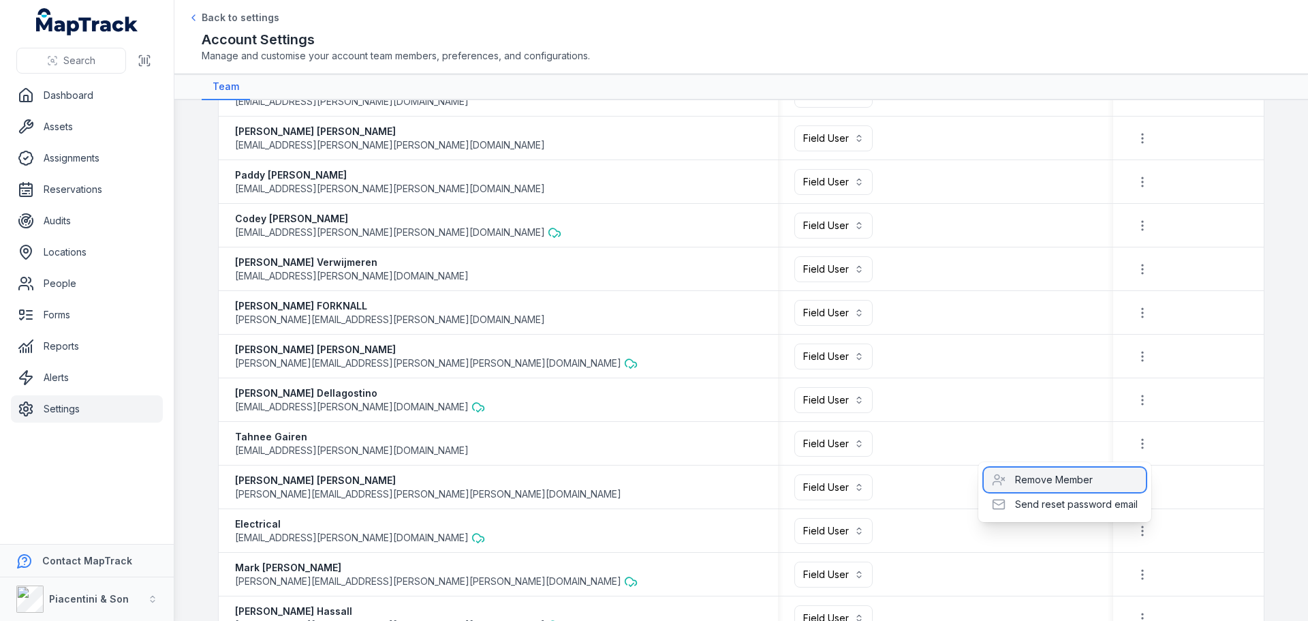
click at [1103, 486] on div "Remove Member" at bounding box center [1065, 479] width 162 height 25
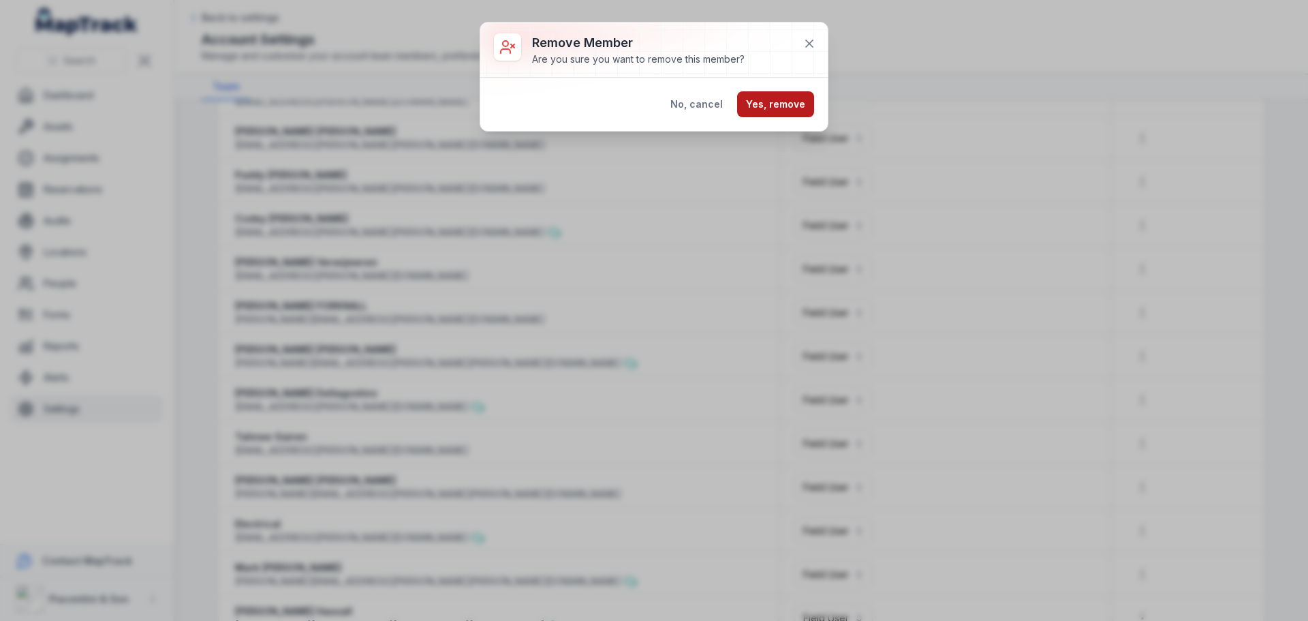
click at [783, 114] on button "Yes, remove" at bounding box center [775, 104] width 77 height 26
